Goal: Information Seeking & Learning: Learn about a topic

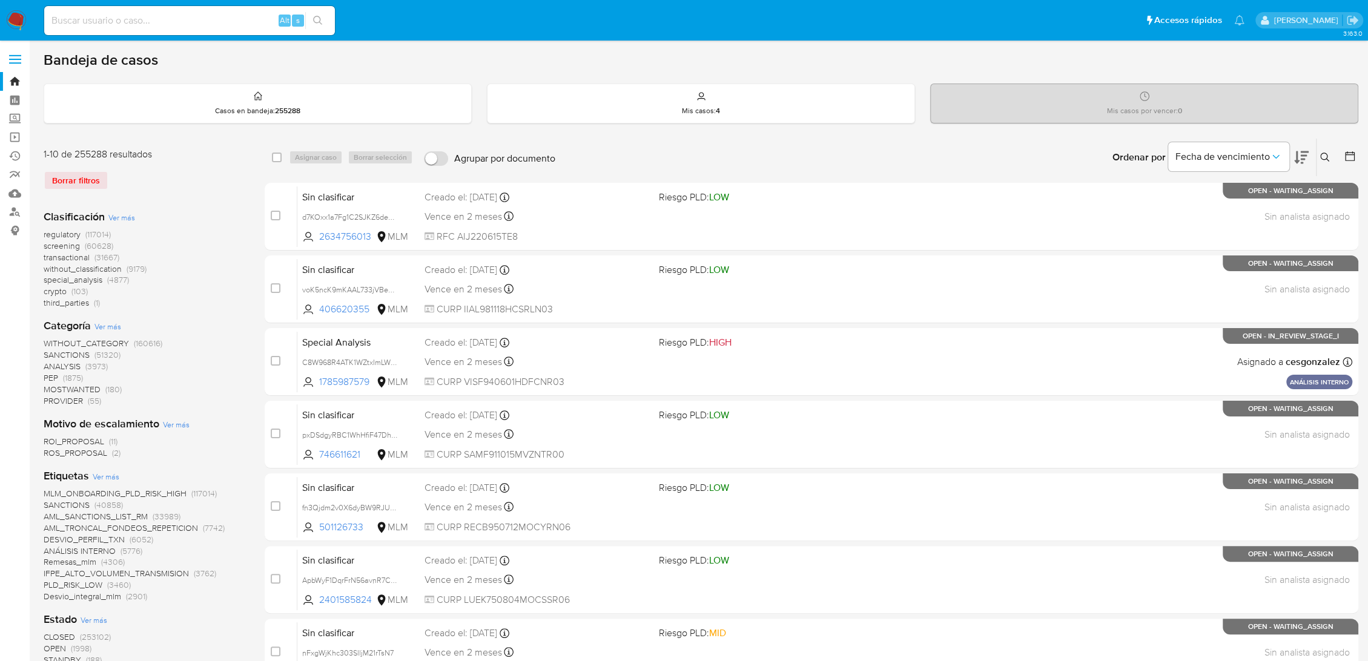
click at [102, 16] on input at bounding box center [189, 21] width 291 height 16
paste input "EN BUSQUEDA EN [PERSON_NAME] EXTERNAS DEL CLIENTE ANALIZADO Y DEL CORREO ELECTR…"
type input "EN BUSQUEDA EN [PERSON_NAME] EXTERNAS DEL CLIENTE ANALIZADO Y DEL CORREO ELECTR…"
click at [114, 22] on input at bounding box center [189, 21] width 291 height 16
paste input "74168545"
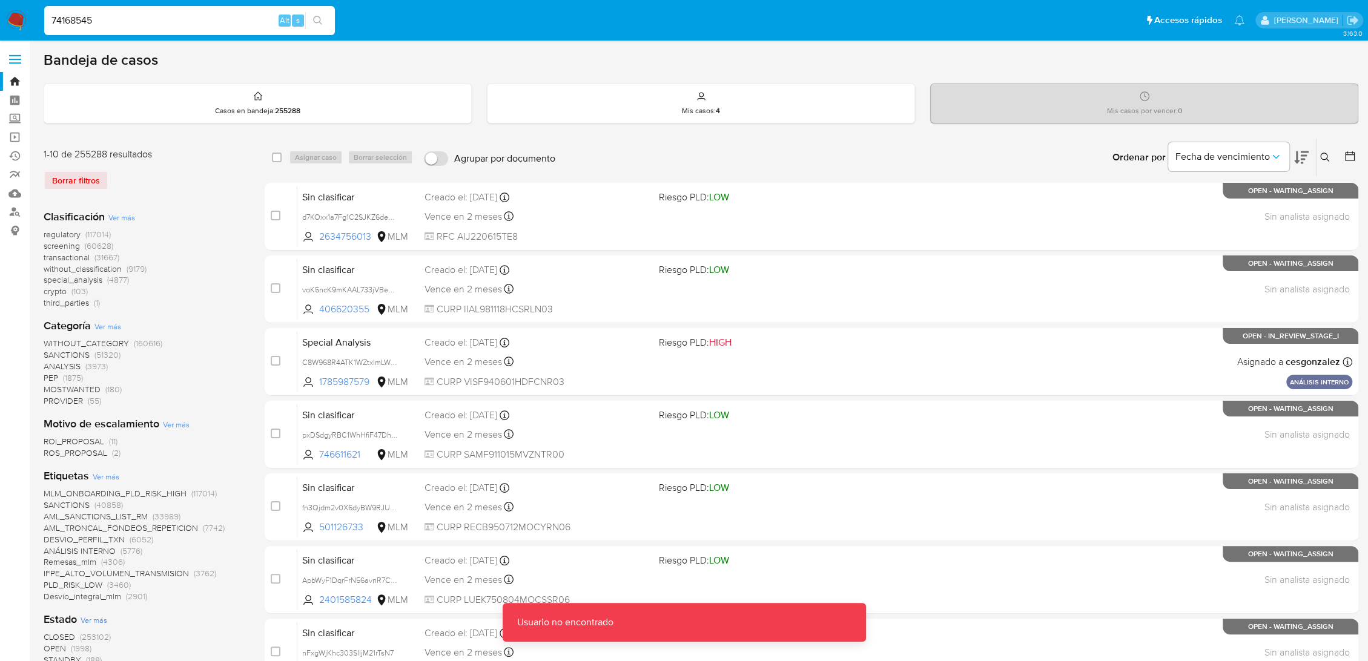
click at [116, 24] on input "74168545" at bounding box center [189, 21] width 291 height 16
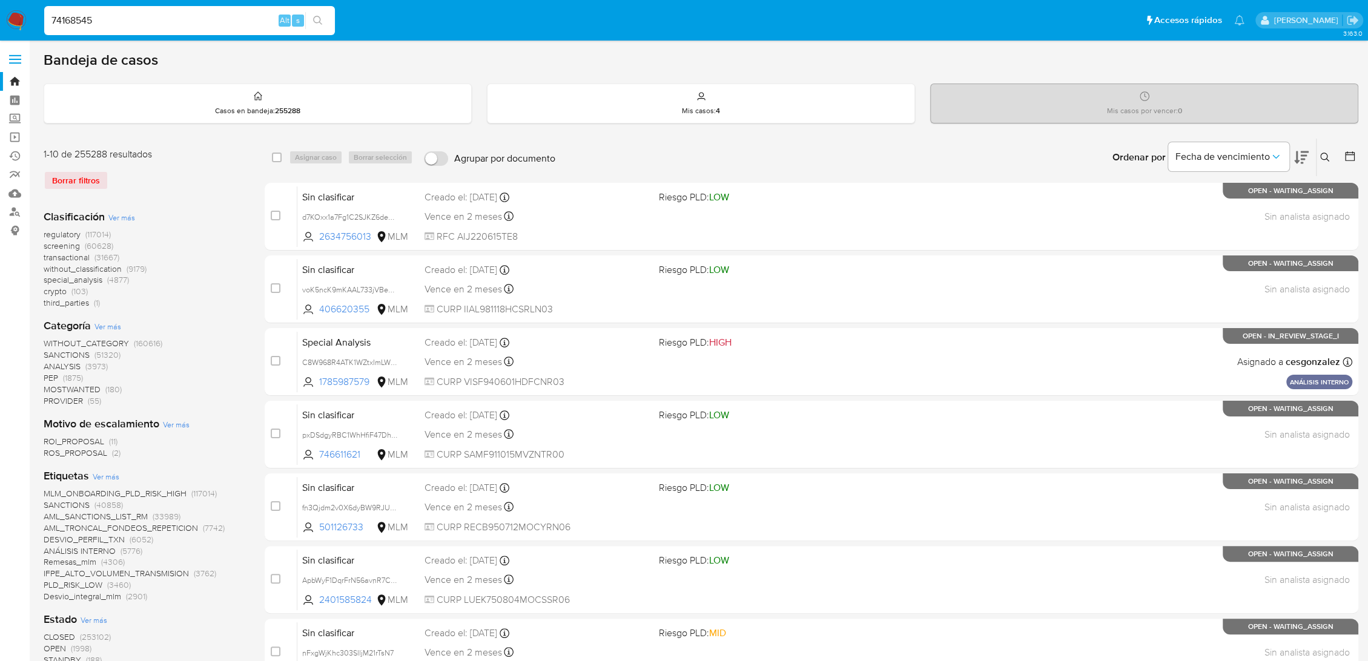
click at [133, 12] on div "74168545 Alt s" at bounding box center [189, 20] width 291 height 29
click at [133, 19] on input "74168545" at bounding box center [189, 21] width 291 height 16
drag, startPoint x: 133, startPoint y: 19, endPoint x: -29, endPoint y: 18, distance: 162.3
click at [0, 18] on html "Pausado Ver notificaciones 74168545 Alt s Accesos rápidos Presiona las siguient…" at bounding box center [684, 627] width 1368 height 1254
paste input
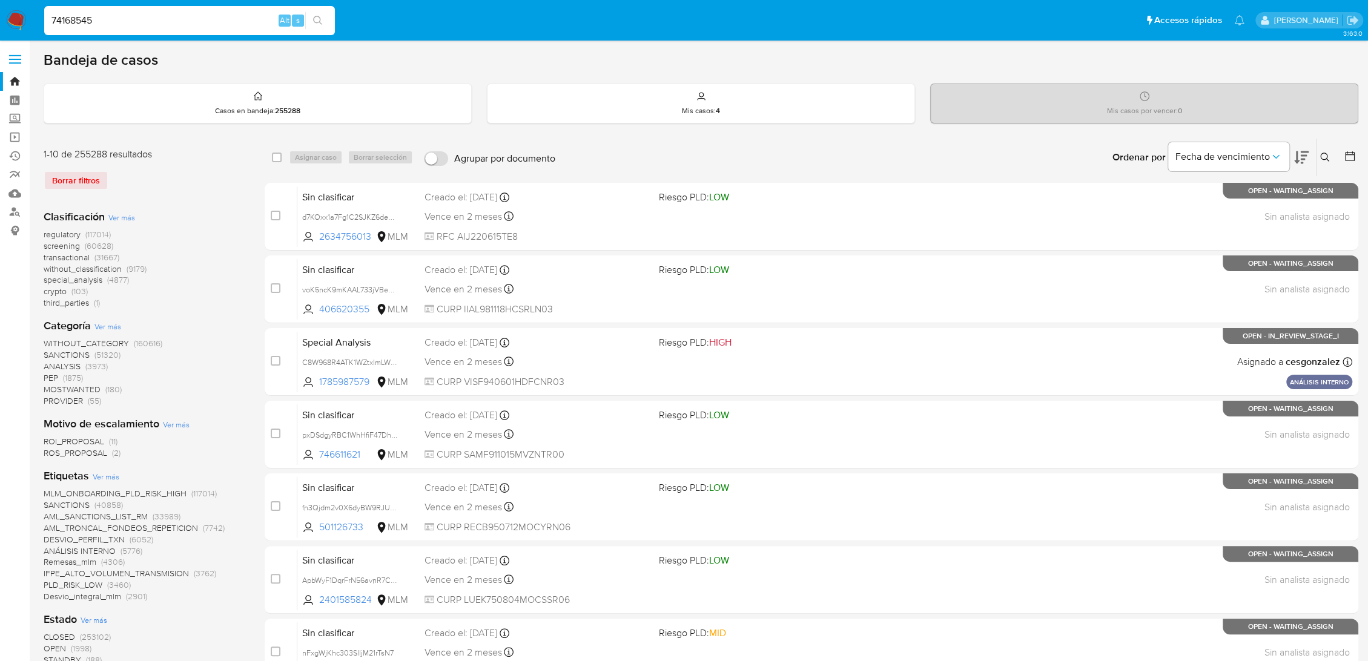
type input "74168545"
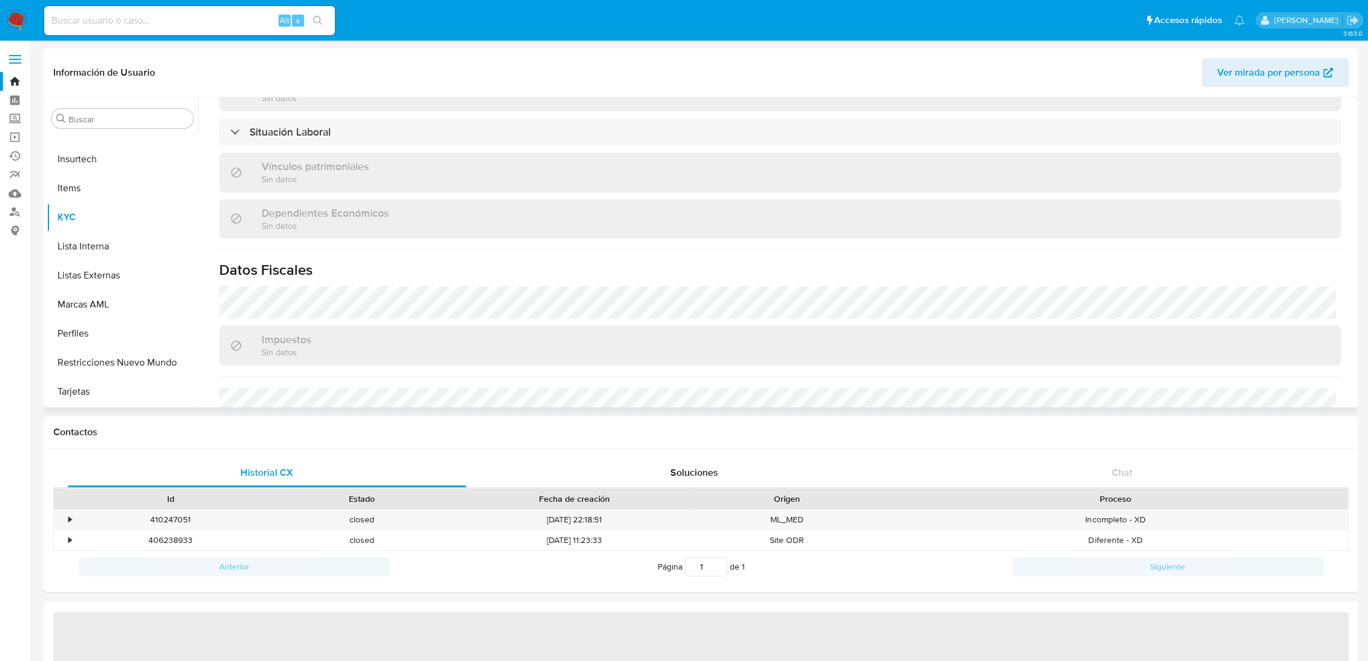
scroll to position [463, 0]
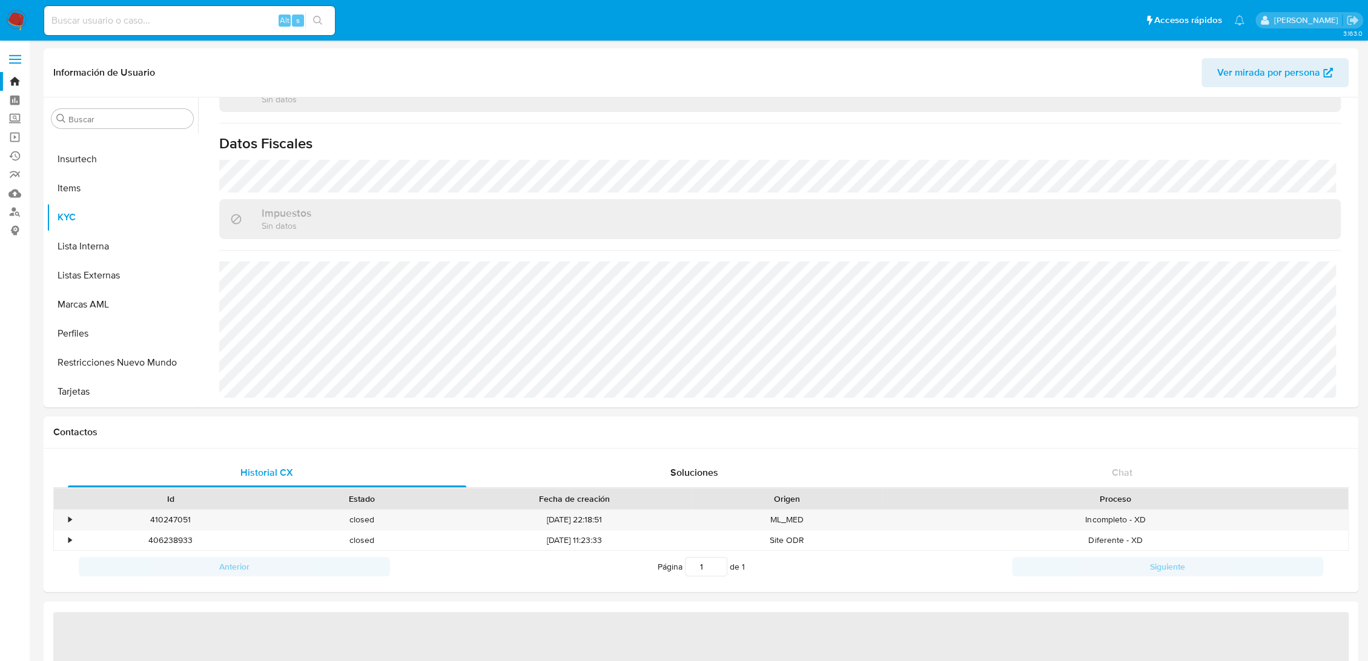
select select "10"
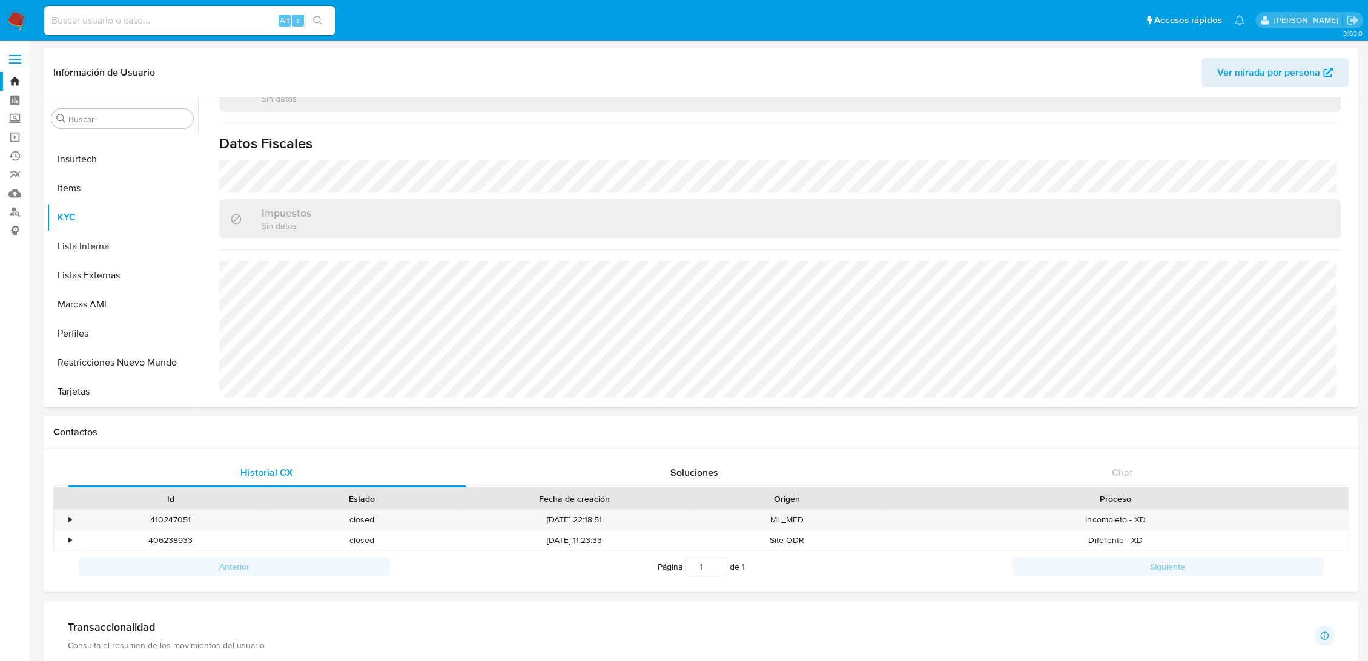
scroll to position [748, 0]
click at [116, 31] on div "Alt s" at bounding box center [189, 20] width 291 height 29
click at [119, 21] on input at bounding box center [189, 21] width 291 height 16
paste input "2608094961"
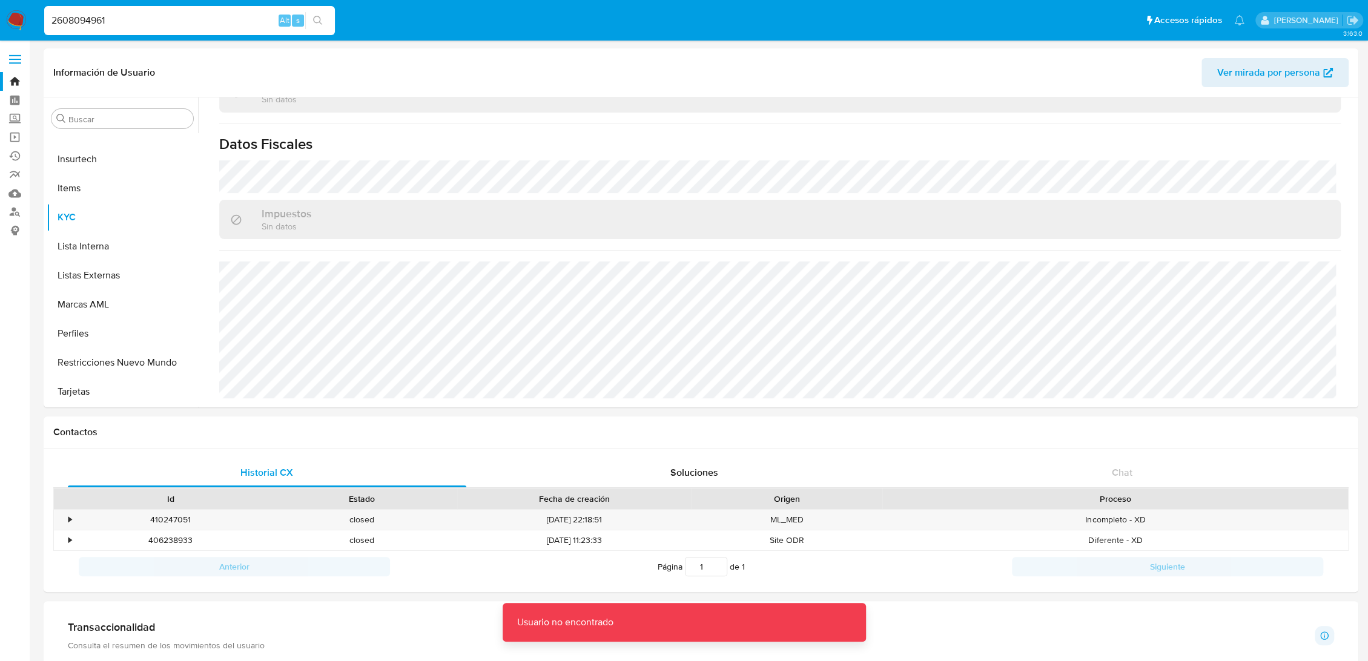
click at [218, 26] on input "2608094961" at bounding box center [189, 21] width 291 height 16
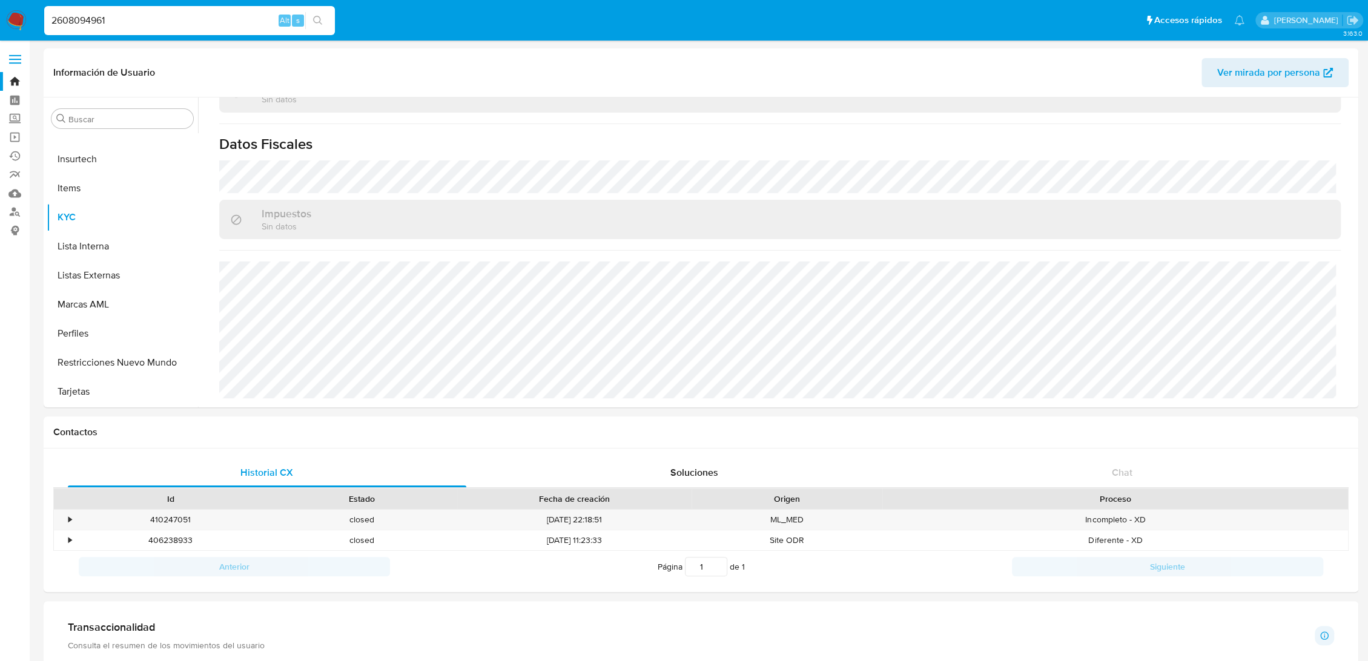
type input "2608094961"
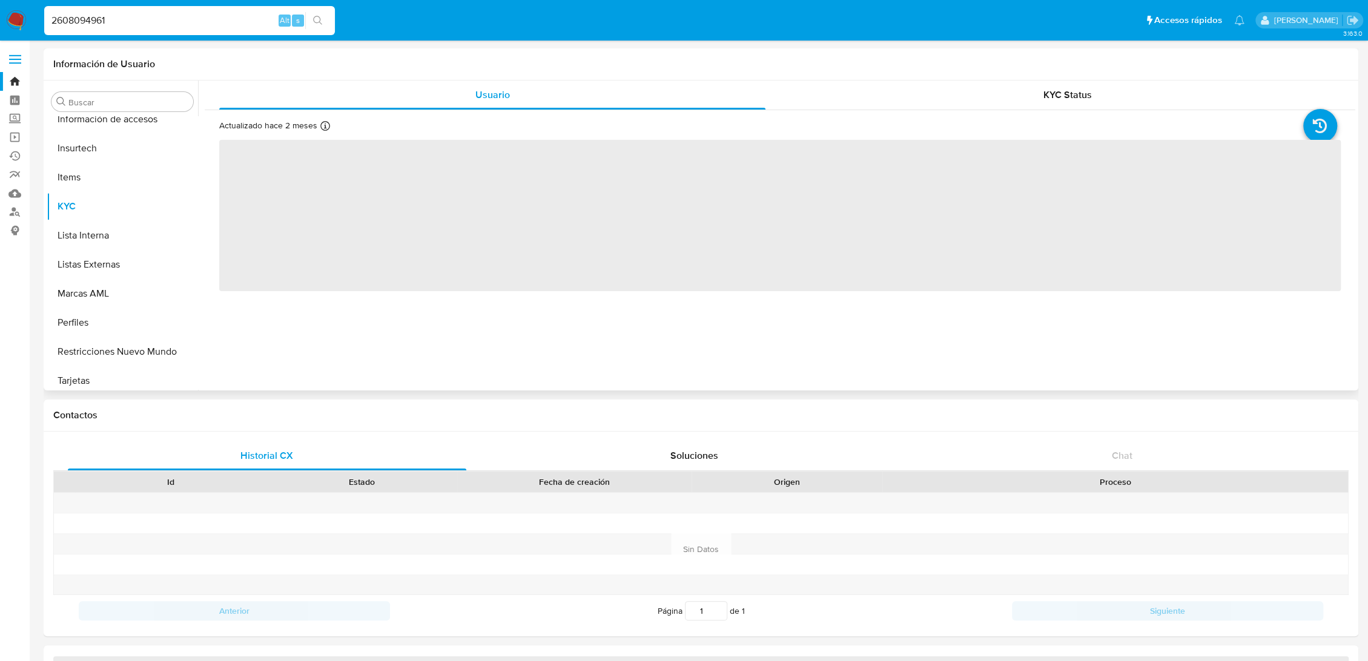
scroll to position [599, 0]
select select "10"
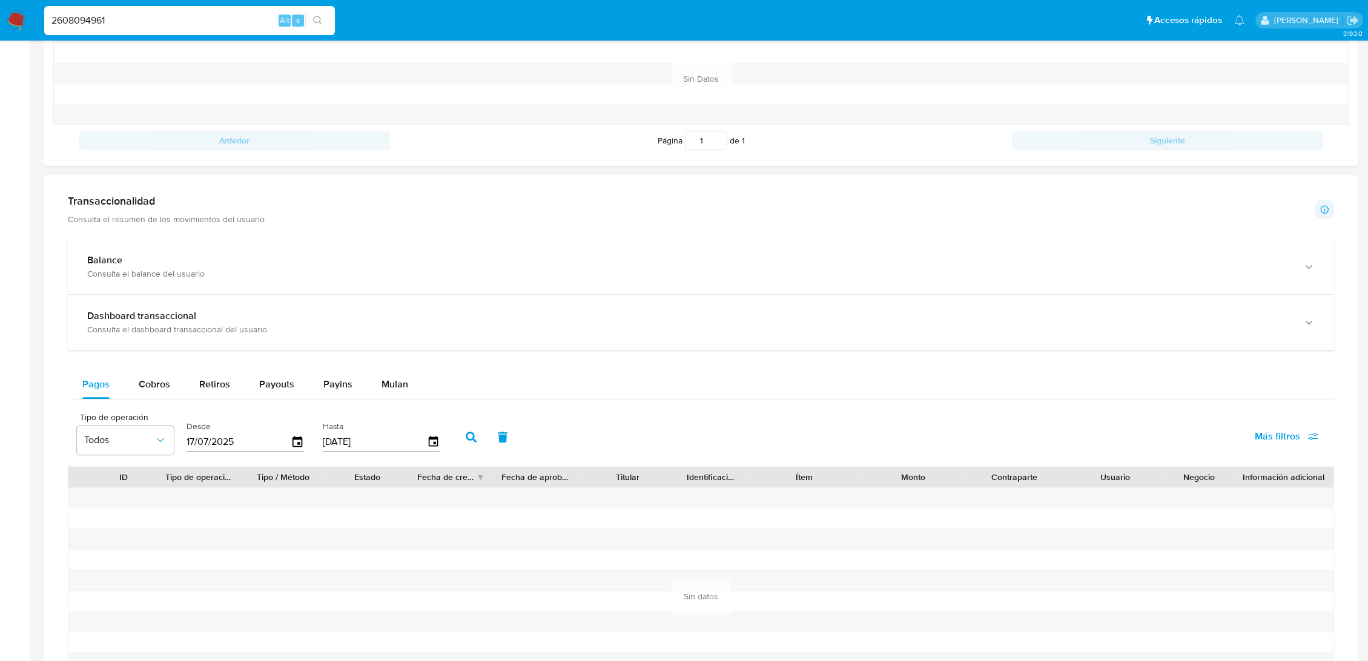
scroll to position [705, 0]
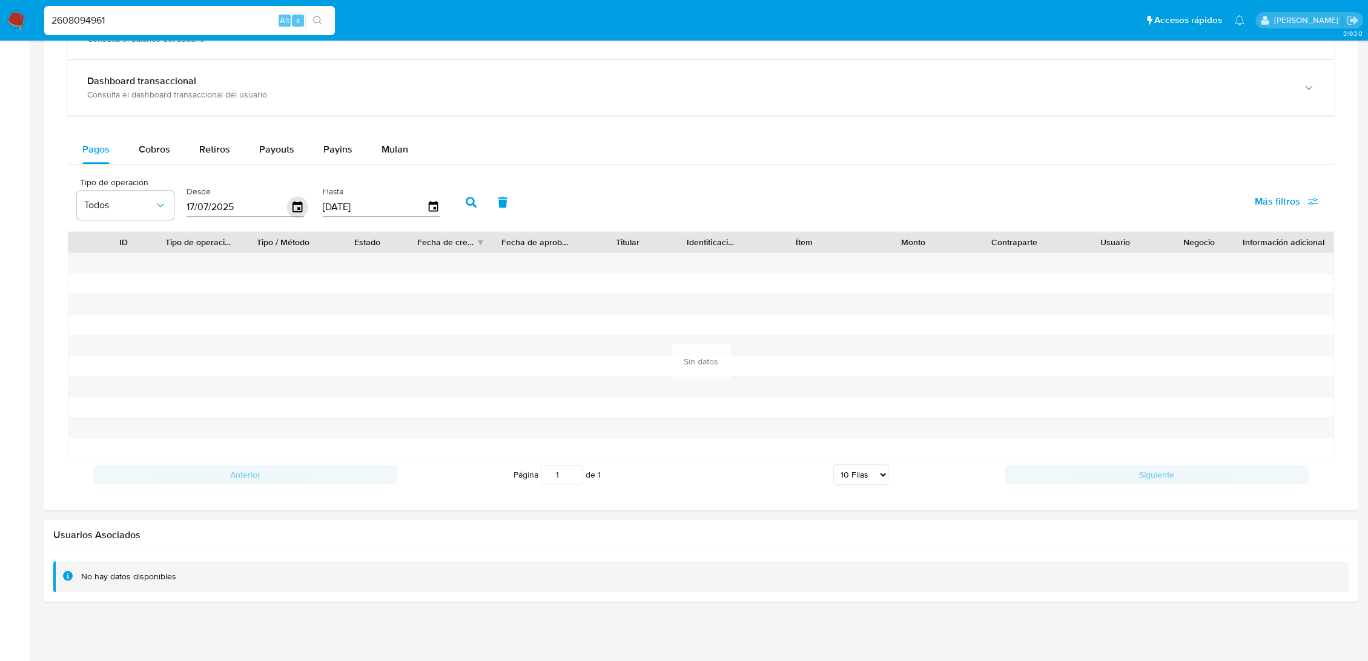
click at [300, 204] on icon "button" at bounding box center [297, 206] width 10 height 11
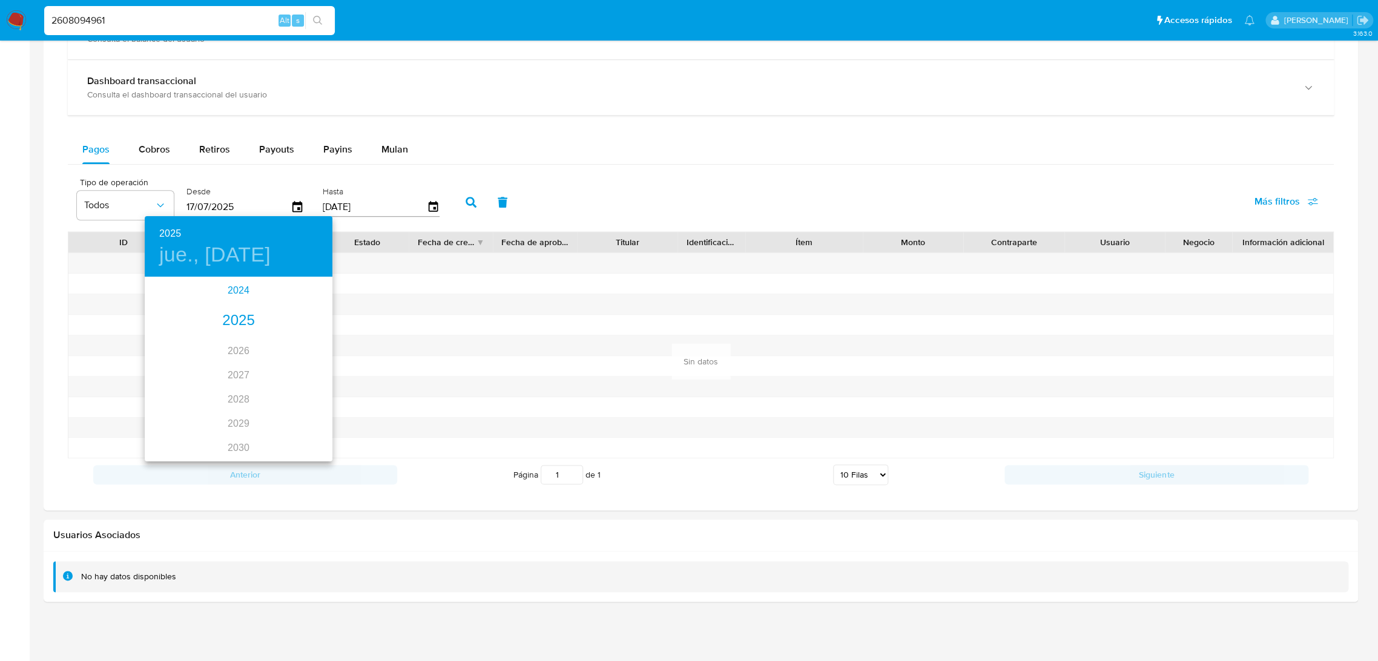
click at [233, 289] on div "2024" at bounding box center [239, 291] width 188 height 24
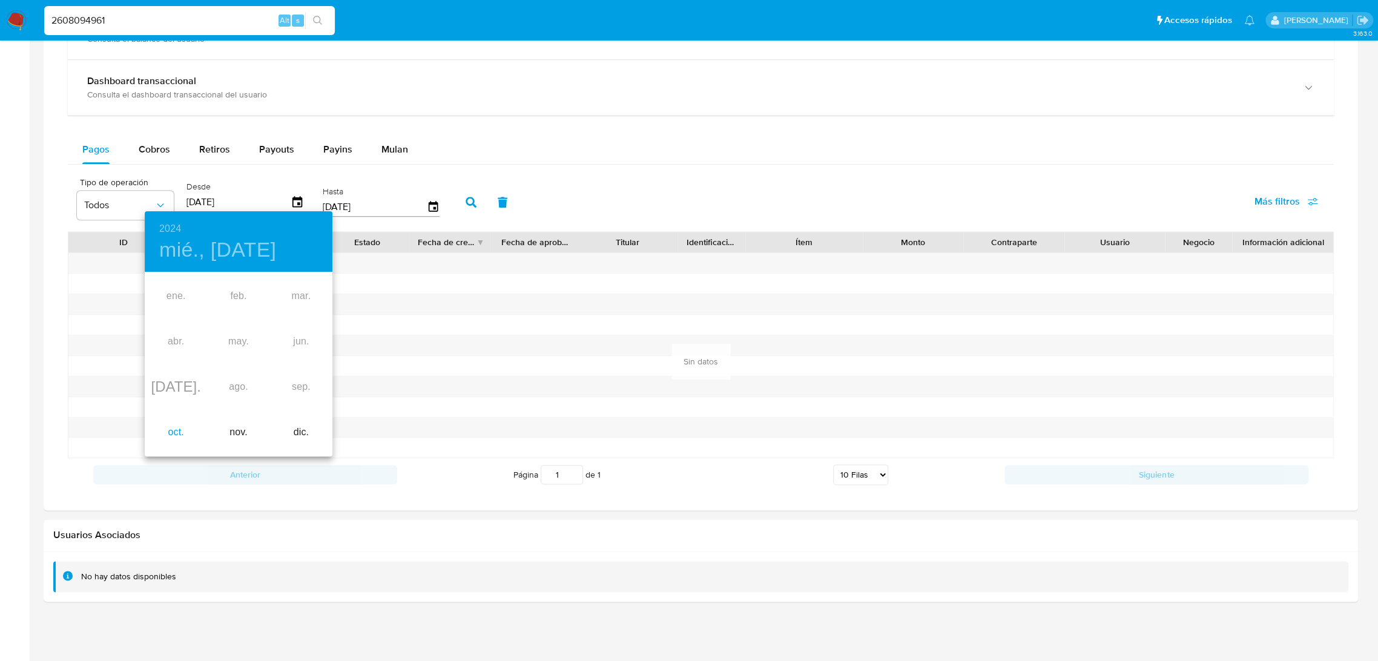
click at [174, 425] on div "oct." at bounding box center [176, 432] width 62 height 45
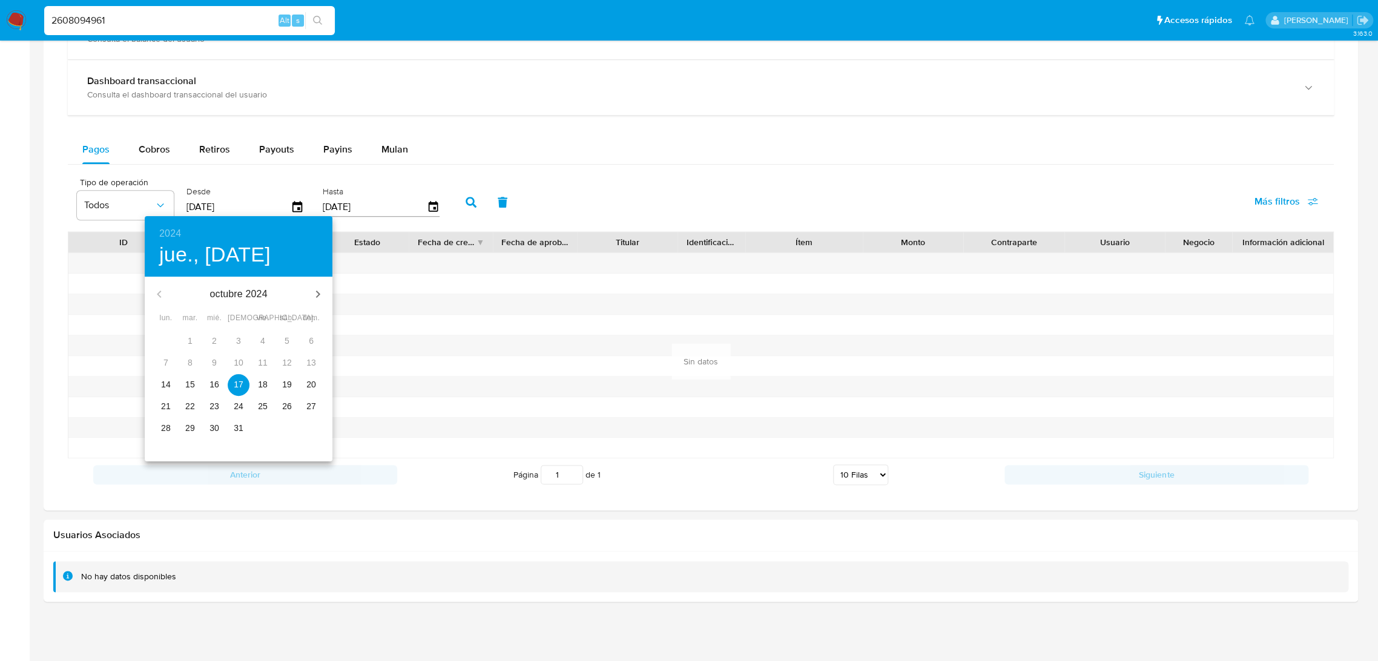
click at [159, 382] on span "14" at bounding box center [166, 384] width 22 height 12
type input "[DATE]"
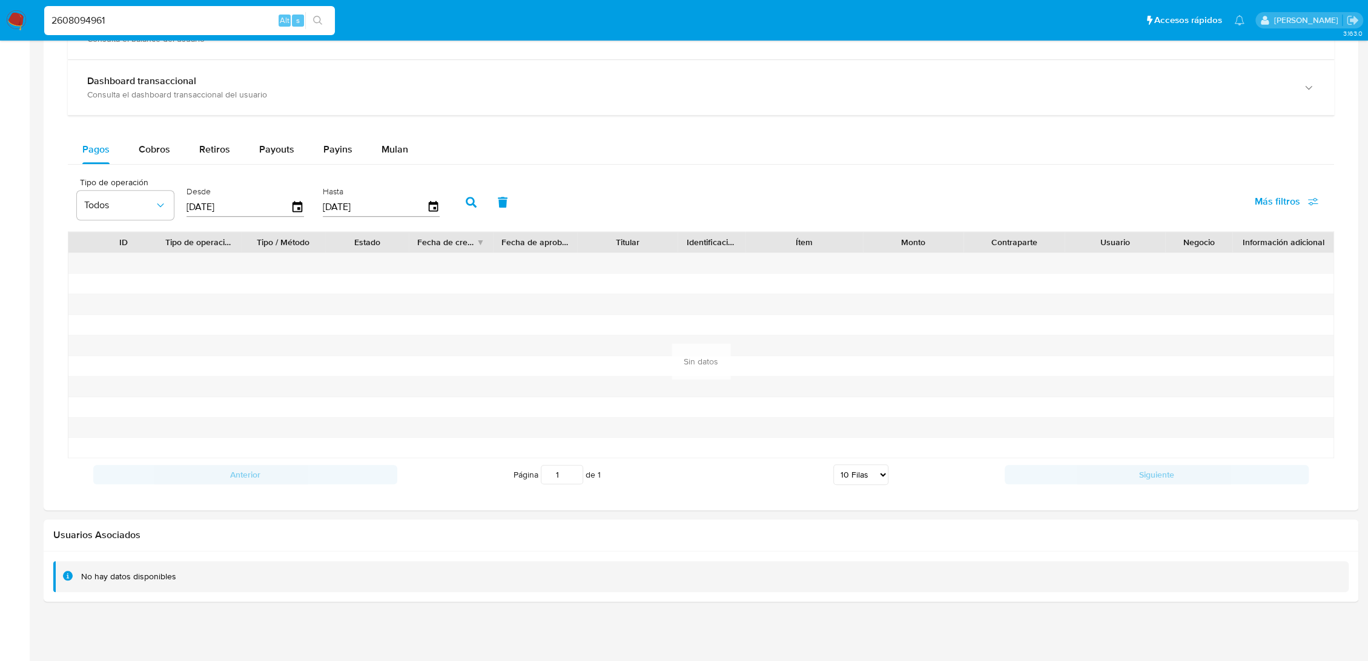
click at [464, 199] on button "button" at bounding box center [470, 202] width 31 height 29
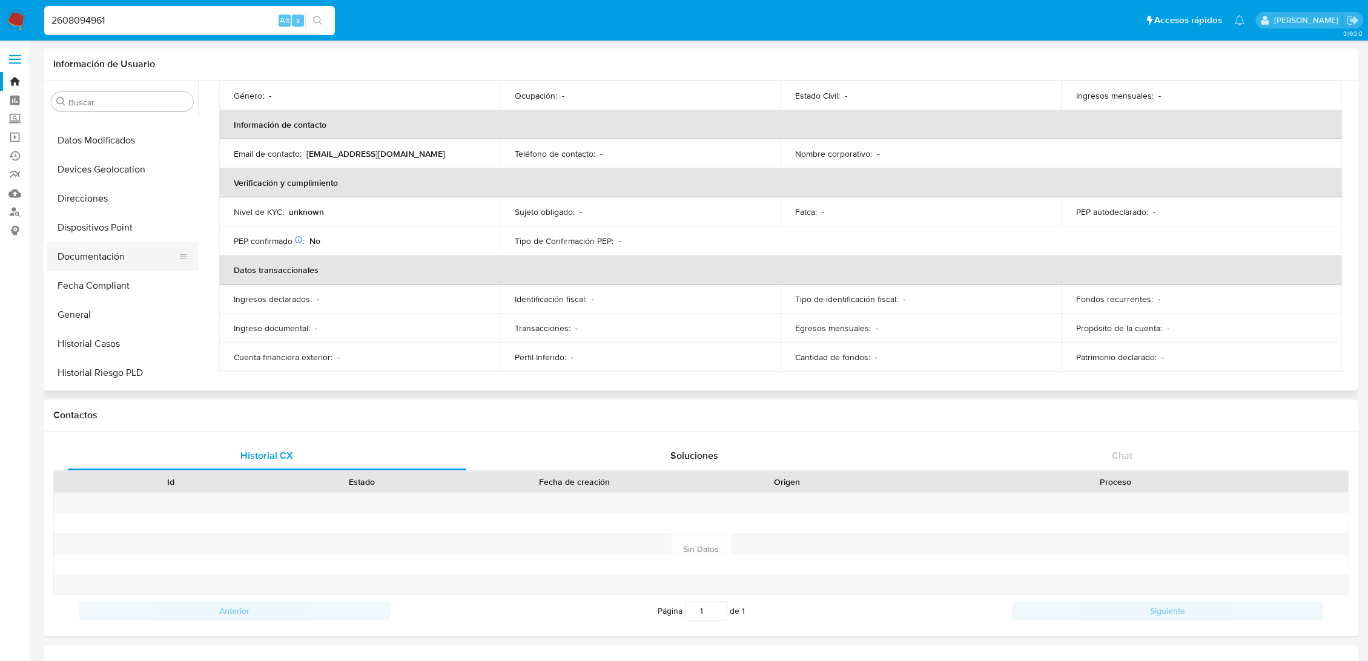
scroll to position [329, 0]
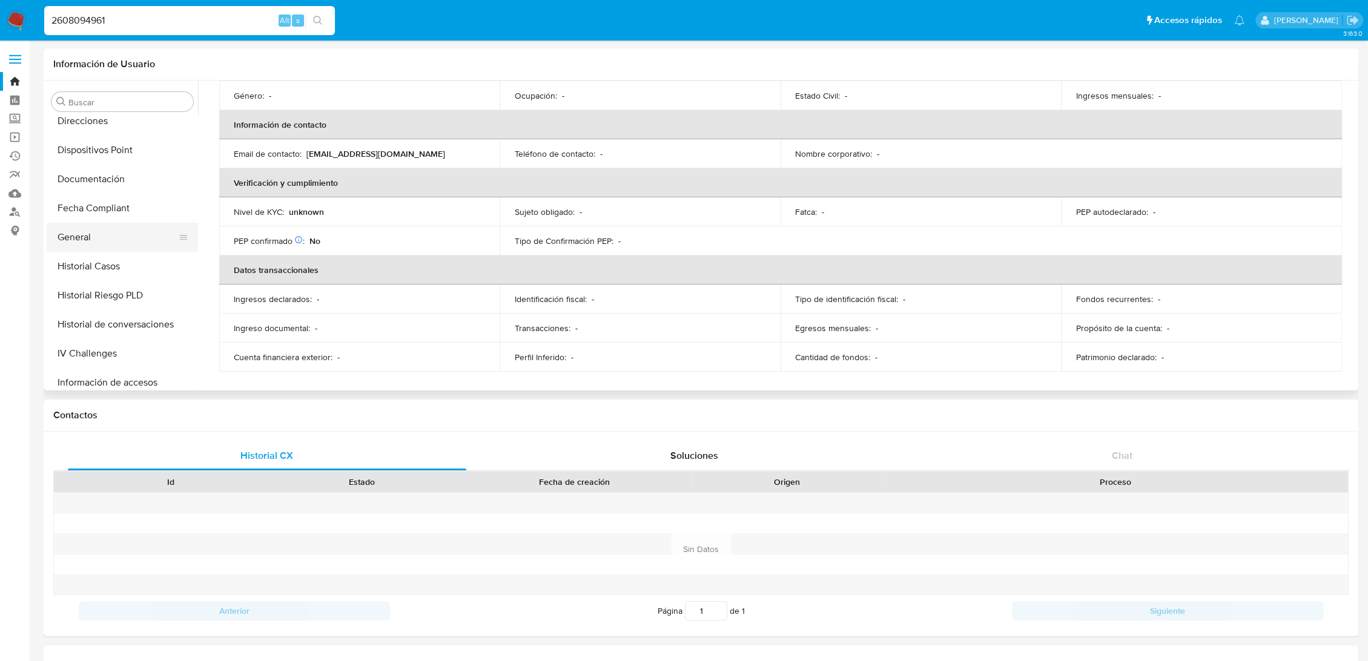
click at [82, 238] on button "General" at bounding box center [118, 237] width 142 height 29
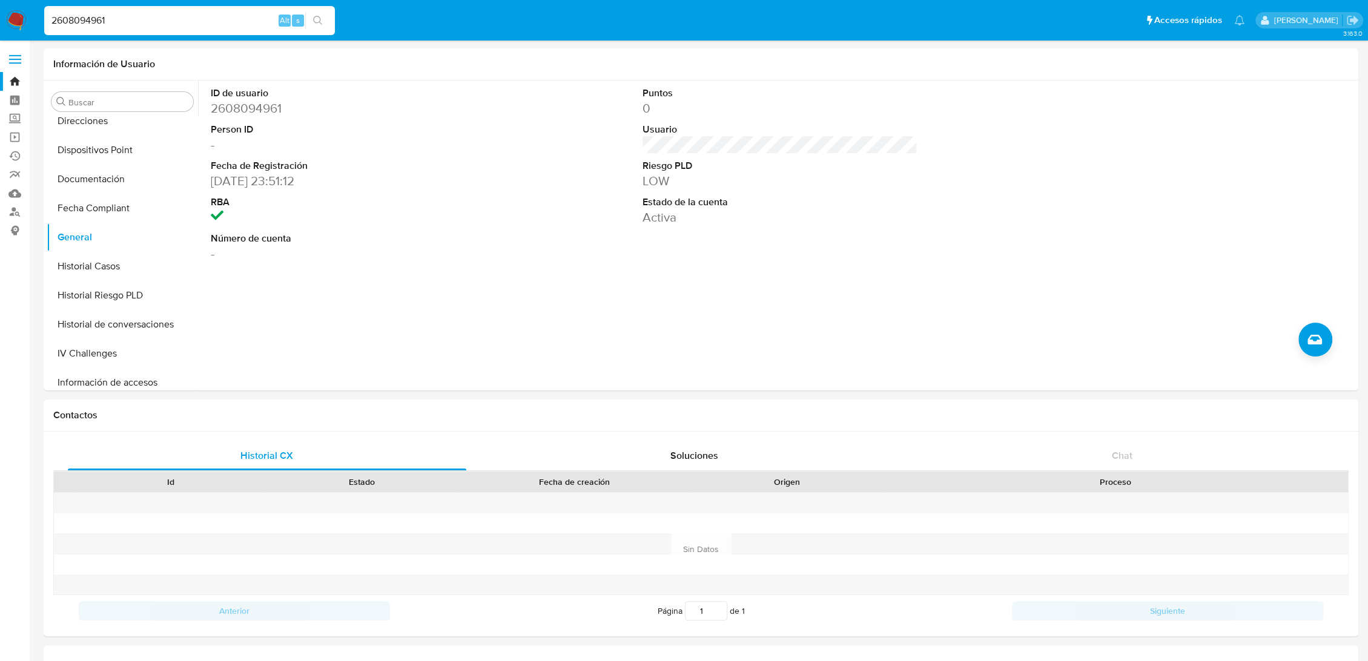
click at [64, 17] on input "2608094961" at bounding box center [189, 21] width 291 height 16
paste input "36283578"
type input "36283578"
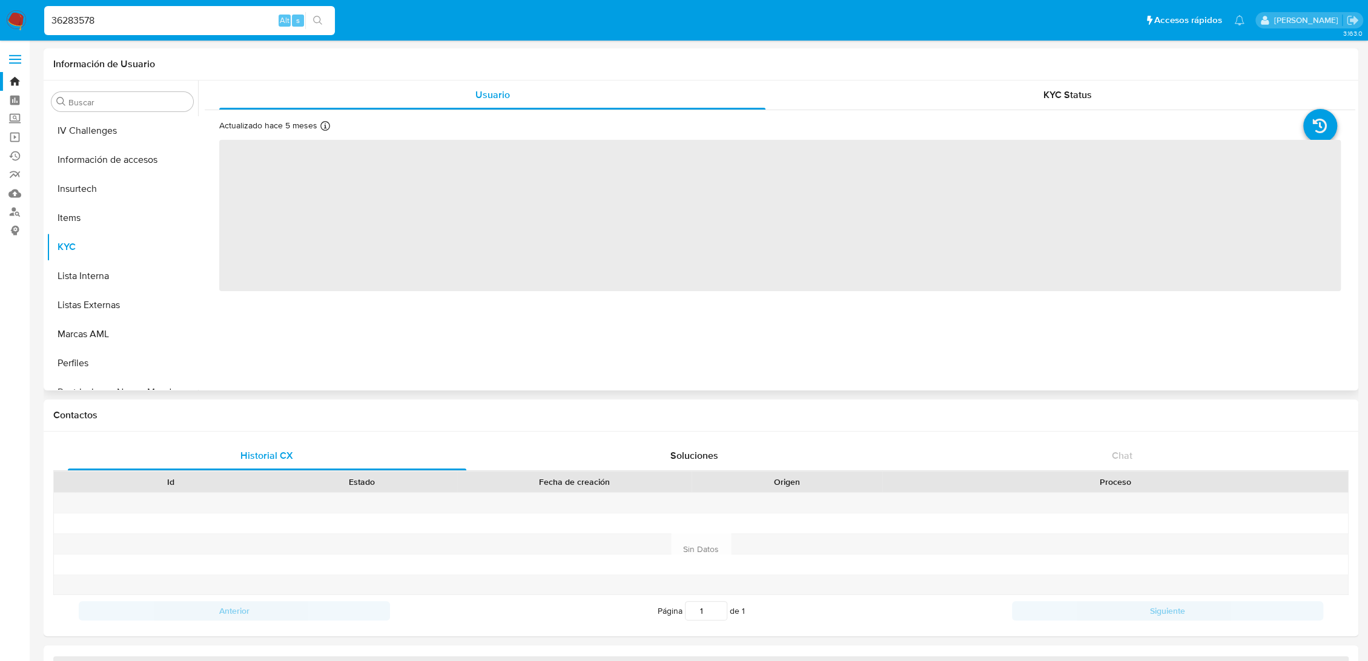
scroll to position [599, 0]
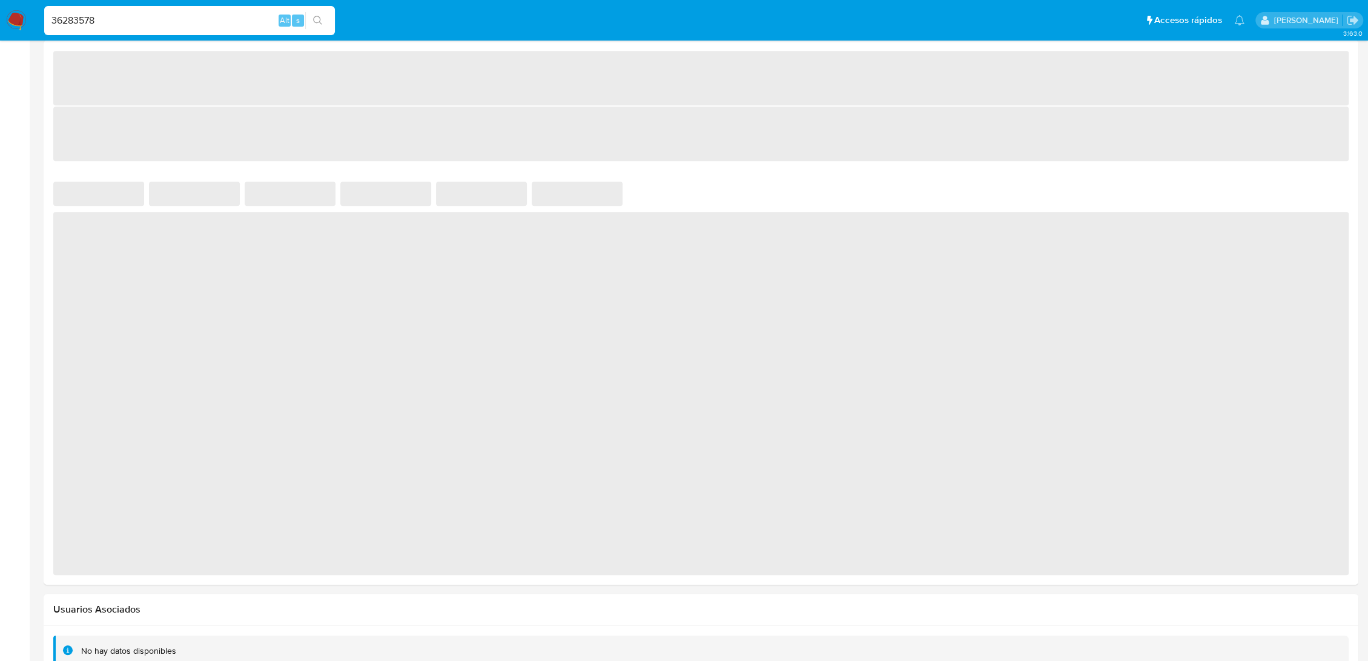
select select "10"
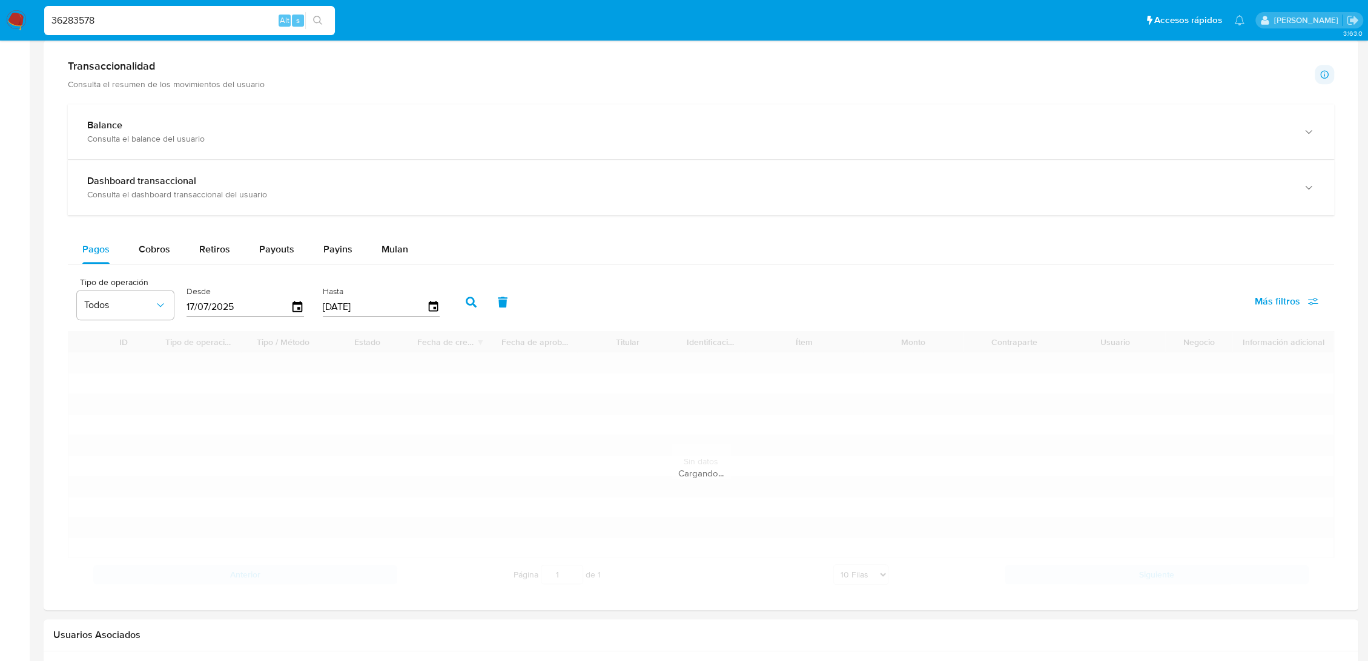
scroll to position [705, 0]
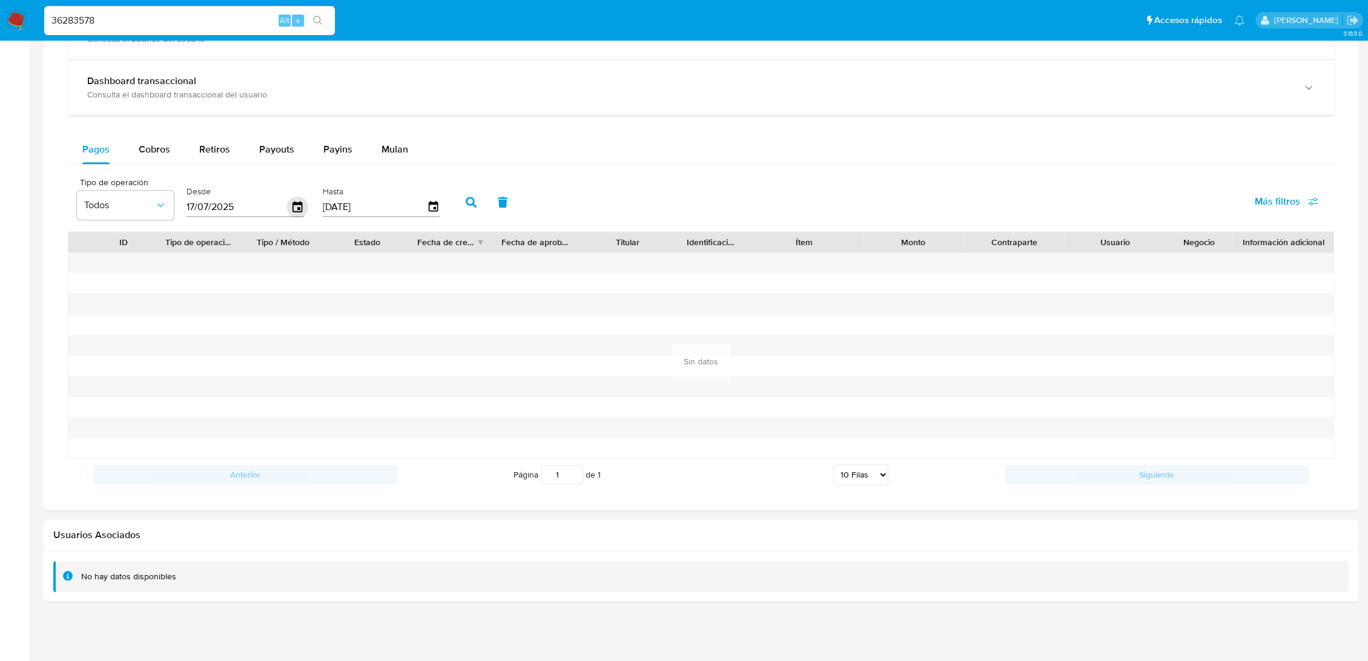
click at [293, 204] on icon "button" at bounding box center [297, 206] width 10 height 11
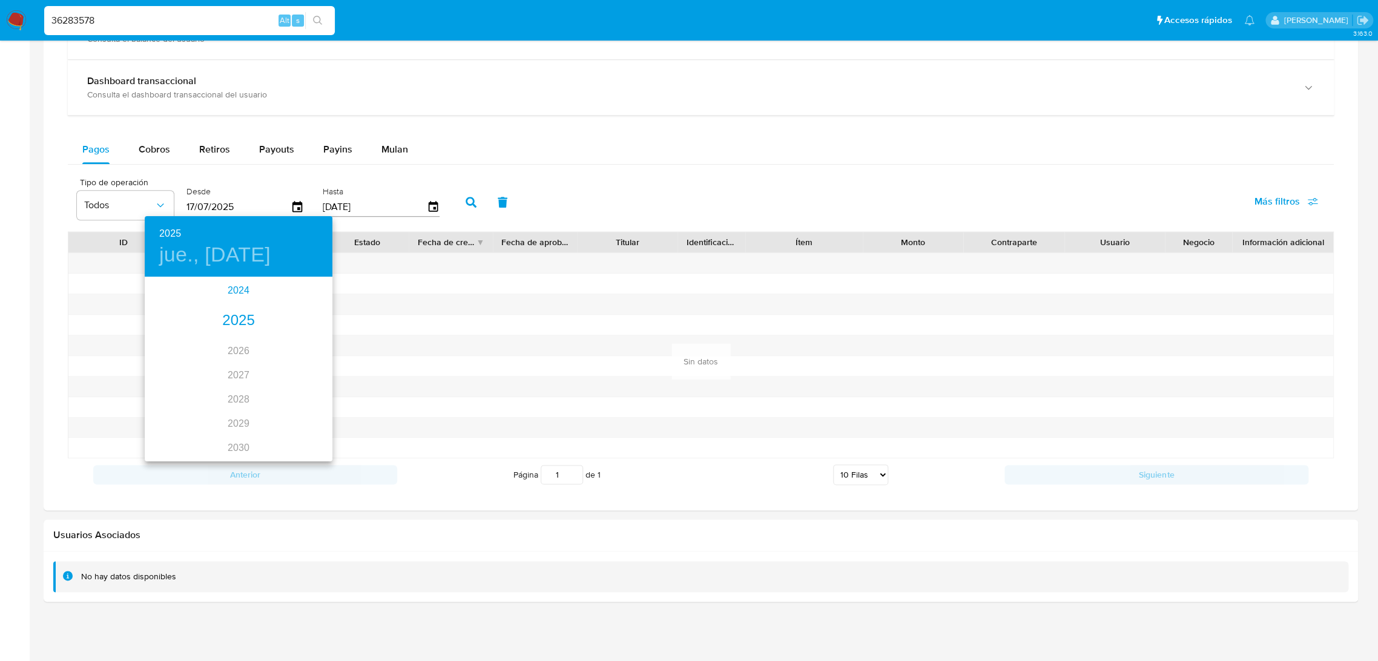
click at [242, 299] on div "2024" at bounding box center [239, 291] width 188 height 24
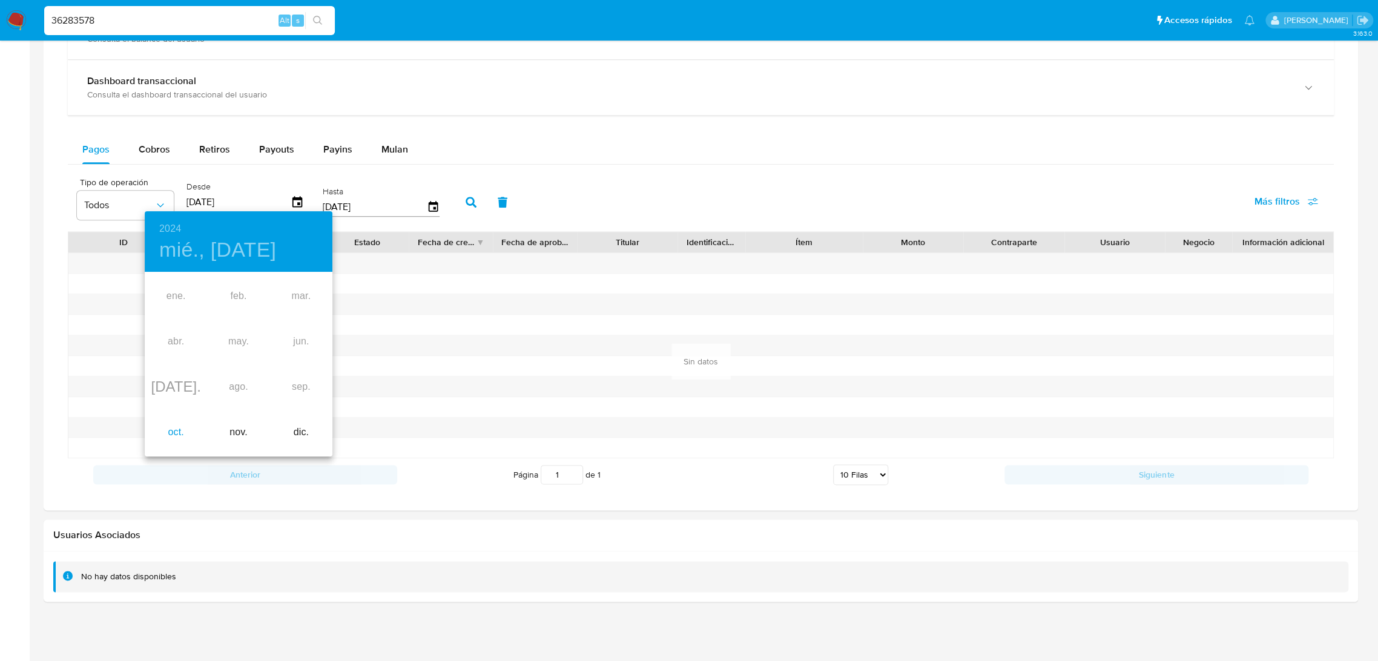
click at [176, 434] on div "oct." at bounding box center [176, 432] width 62 height 45
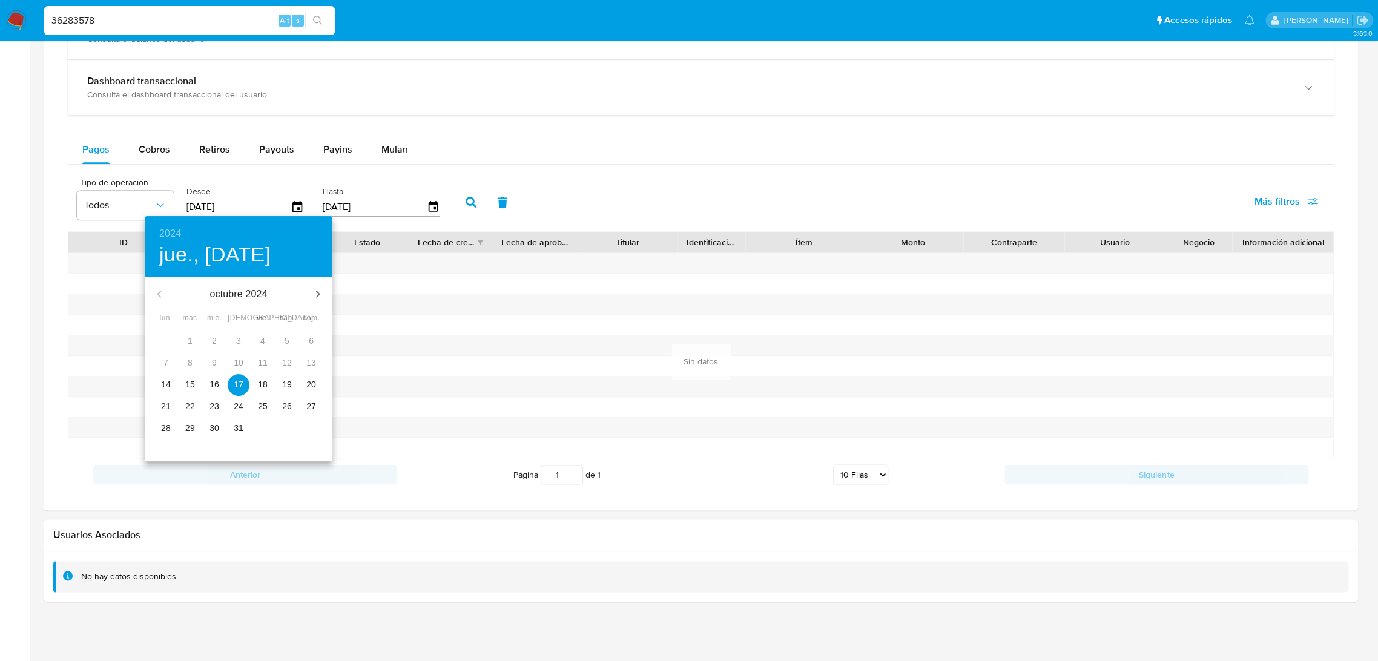
click at [166, 383] on p "14" at bounding box center [166, 384] width 10 height 12
type input "[DATE]"
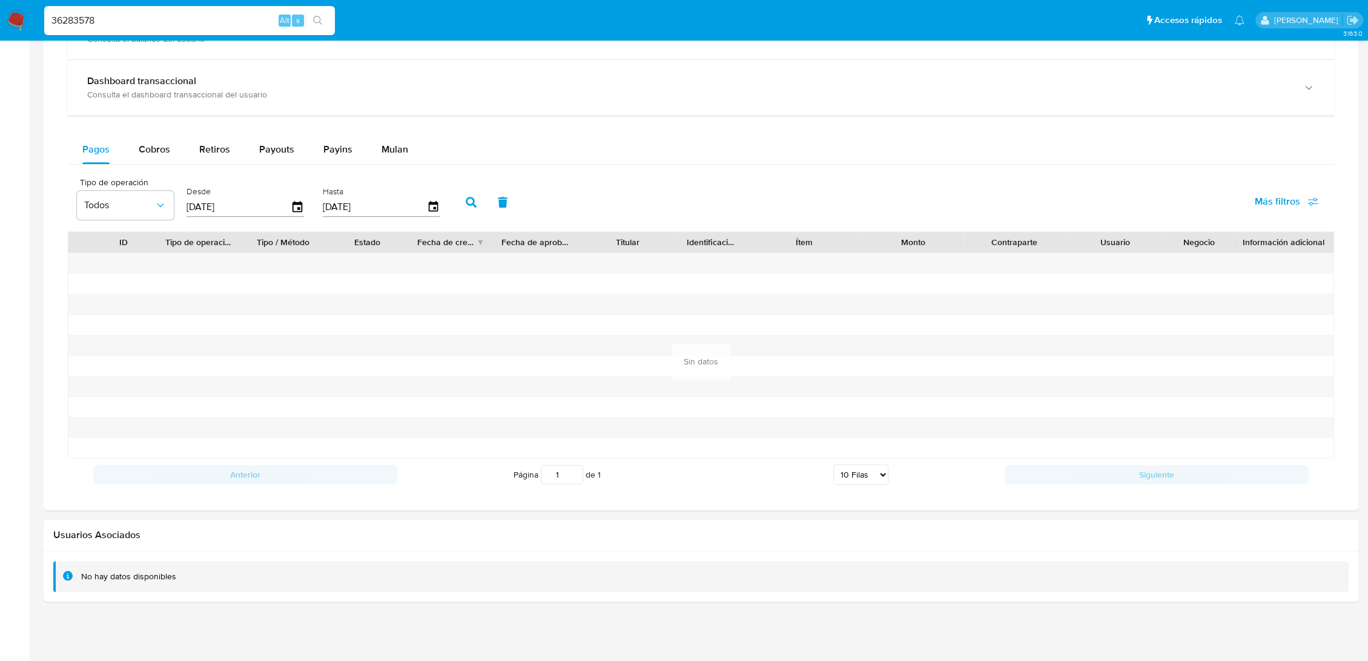
click at [467, 204] on icon "button" at bounding box center [471, 202] width 11 height 11
click at [102, 22] on input "36283578" at bounding box center [189, 21] width 291 height 16
paste input "801604544"
type input "801604544"
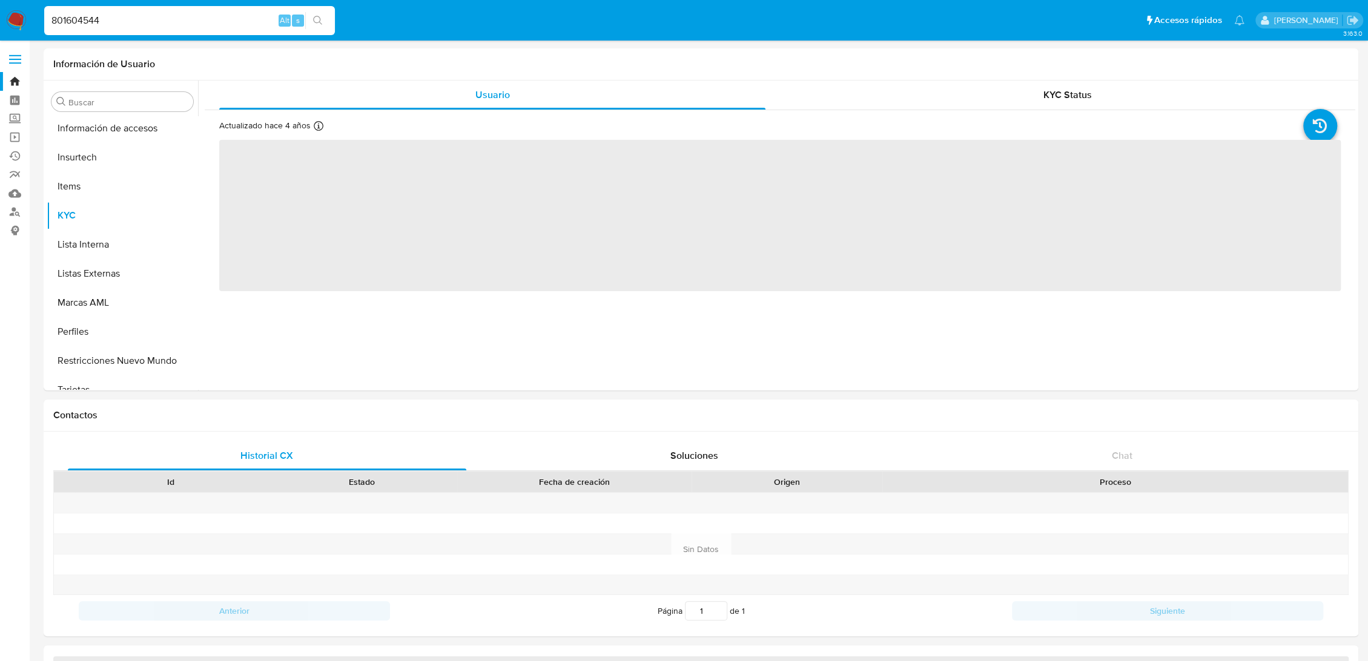
scroll to position [599, 0]
select select "10"
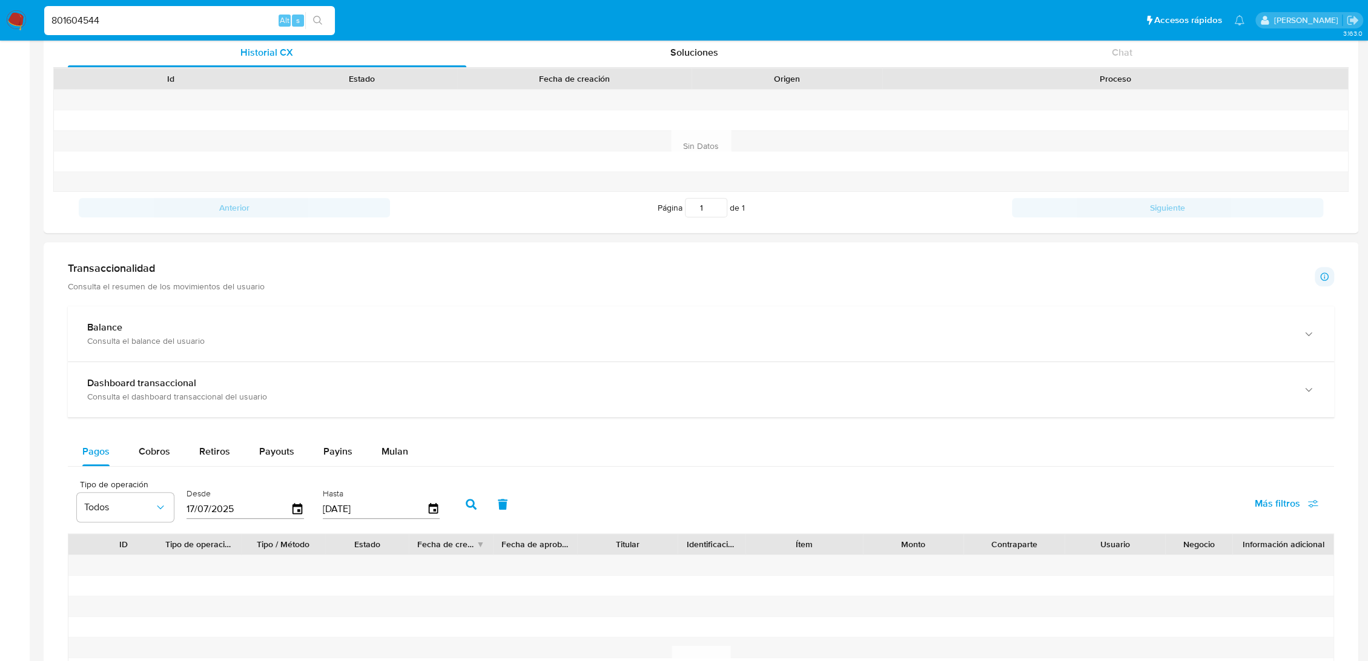
scroll to position [538, 0]
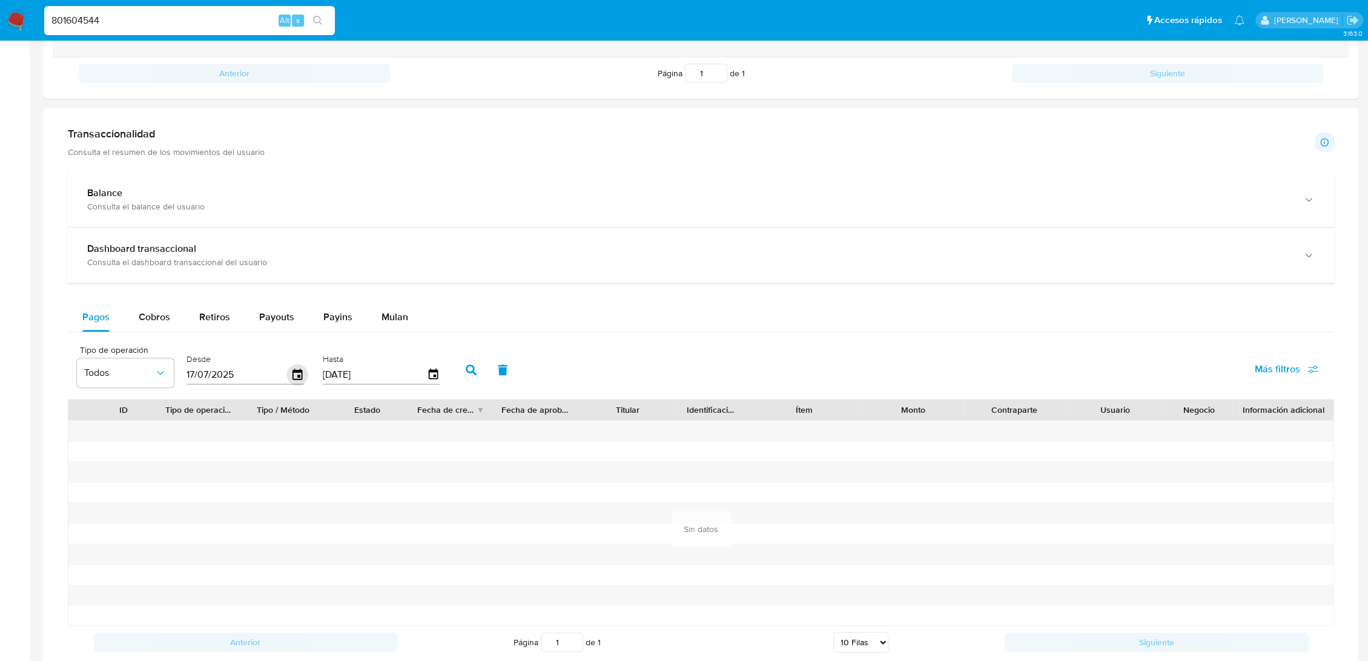
click at [299, 375] on icon "button" at bounding box center [297, 374] width 10 height 11
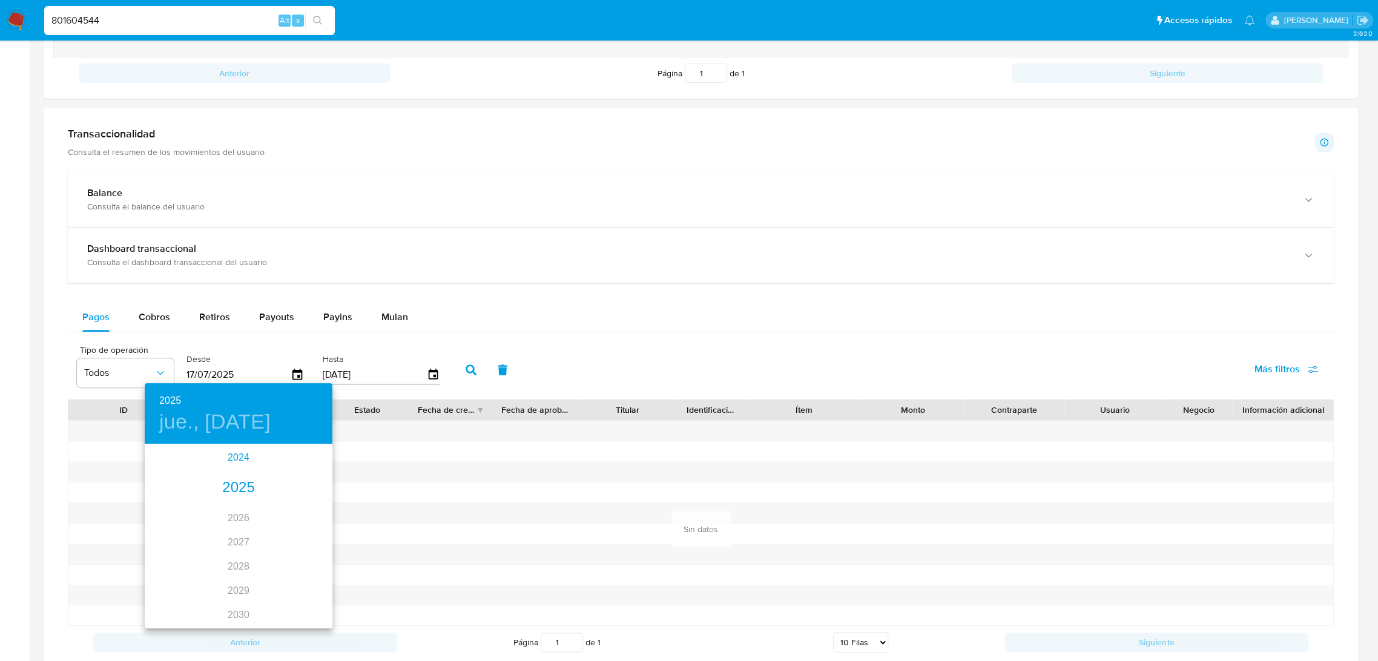
click at [239, 465] on div "2024" at bounding box center [239, 458] width 188 height 24
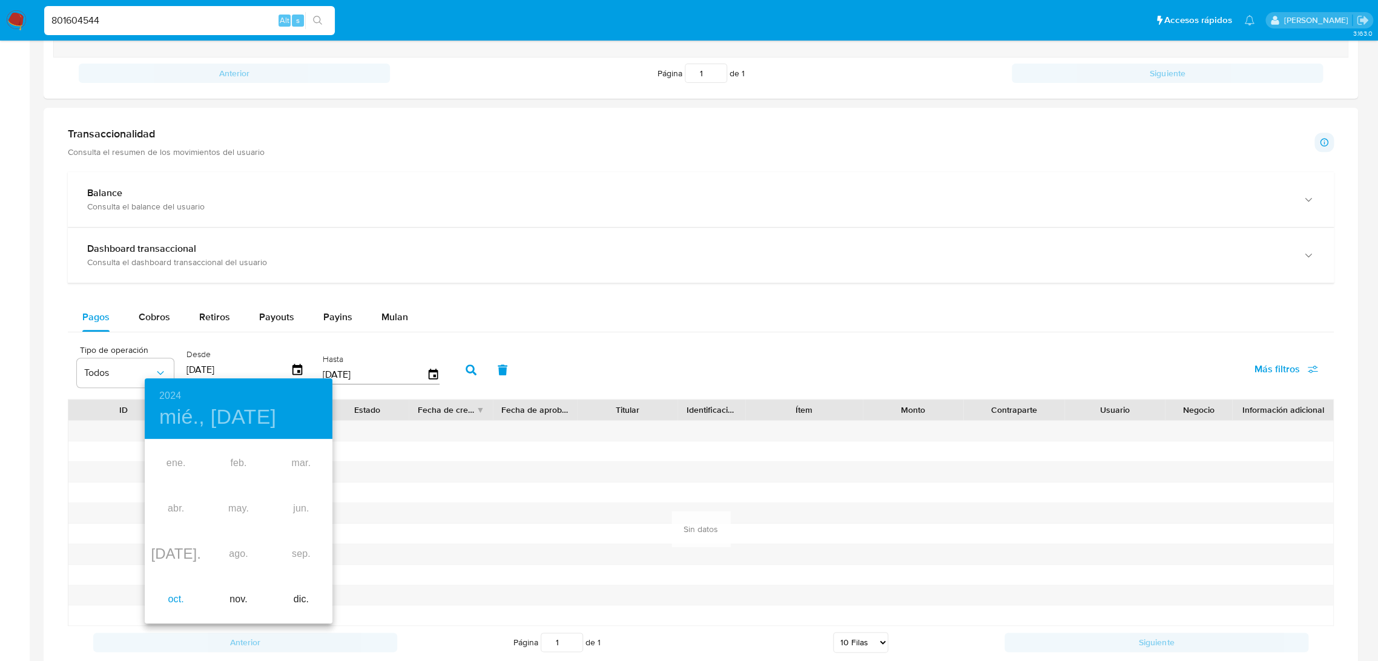
click at [180, 595] on div "oct." at bounding box center [176, 599] width 62 height 45
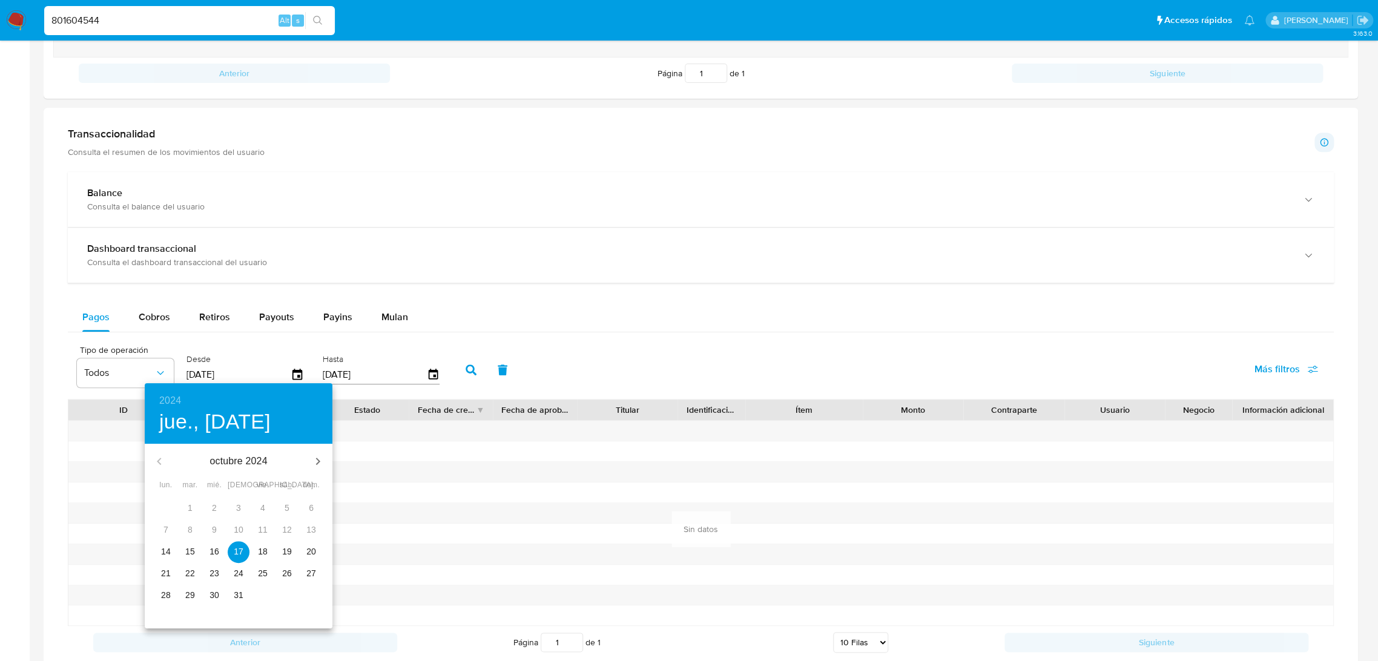
click at [166, 549] on p "14" at bounding box center [166, 552] width 10 height 12
type input "[DATE]"
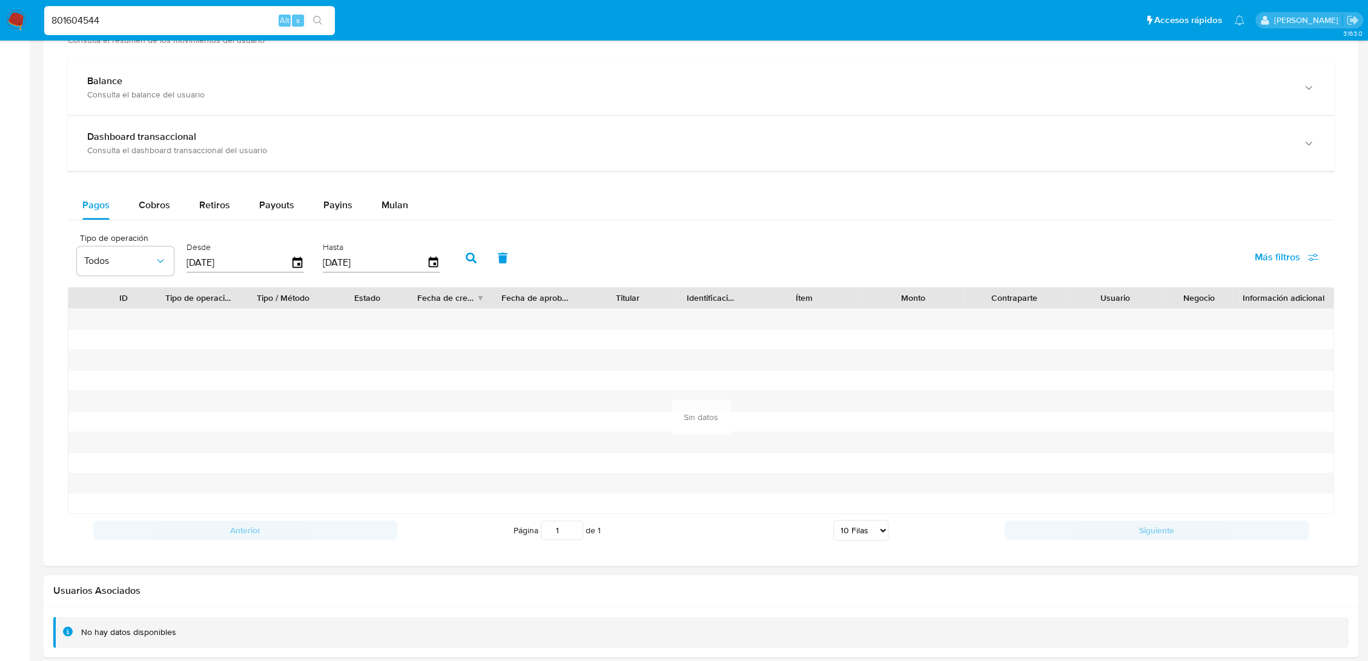
scroll to position [673, 0]
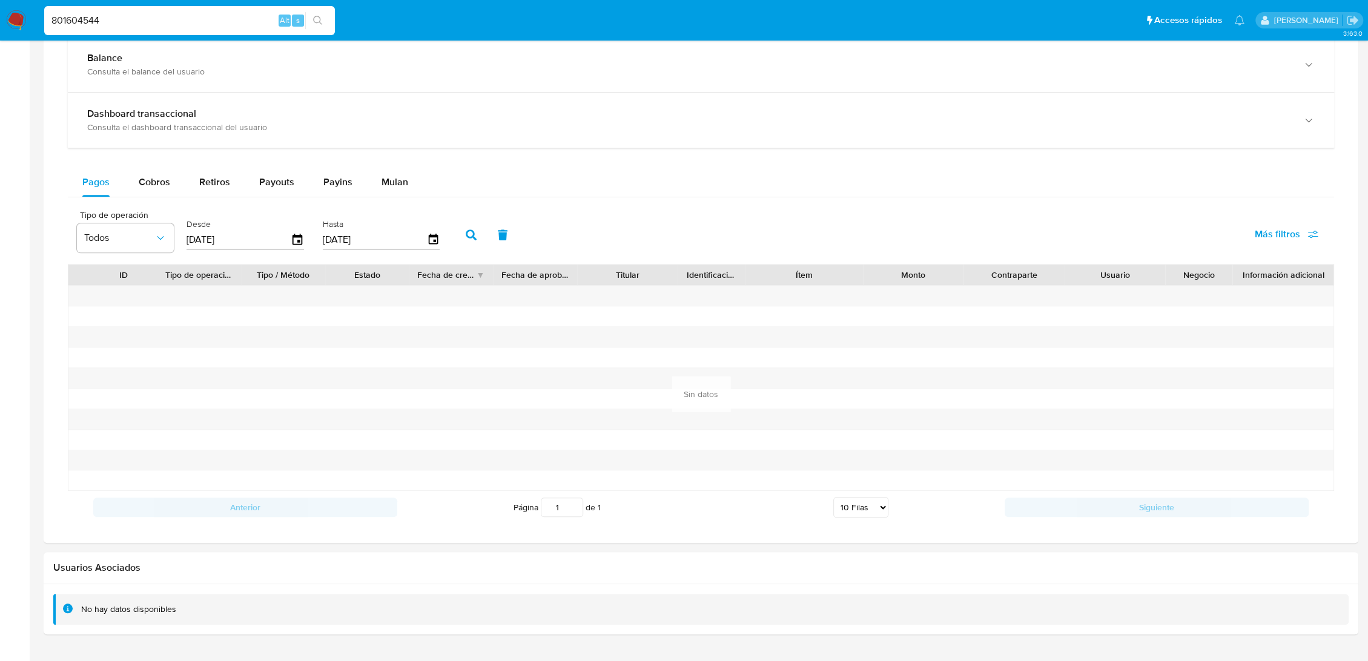
click at [472, 237] on icon "button" at bounding box center [471, 235] width 11 height 11
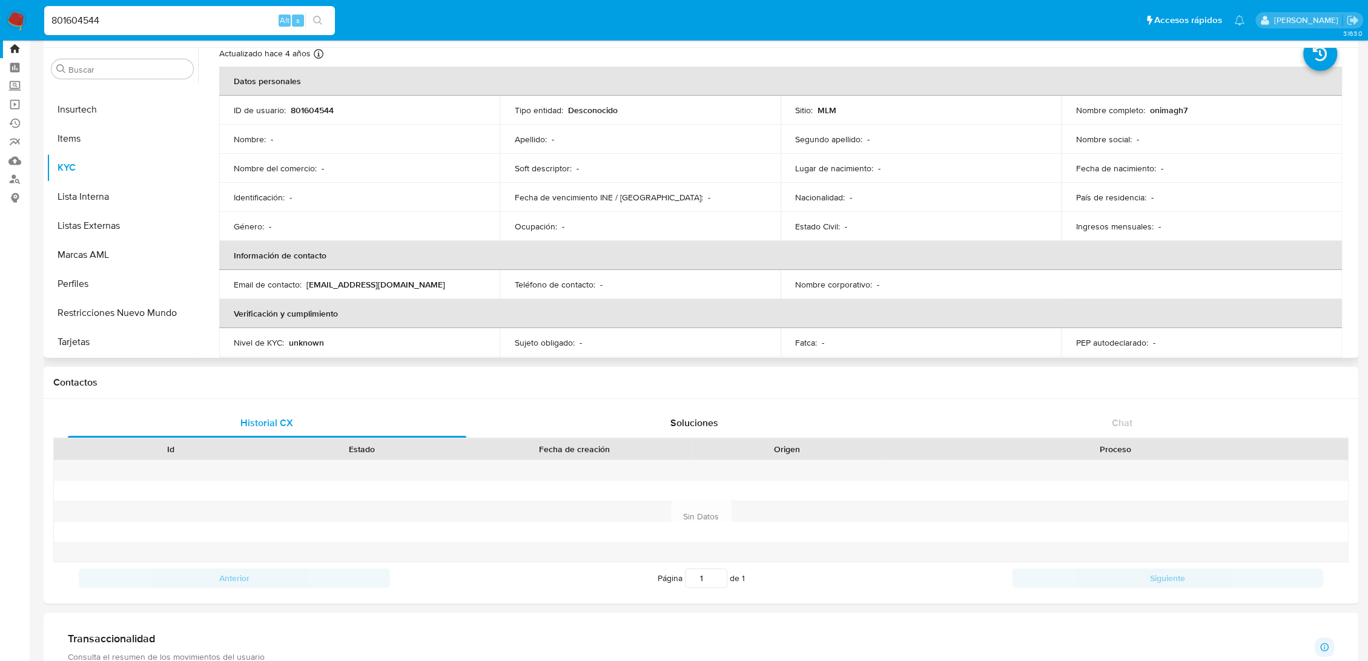
scroll to position [0, 0]
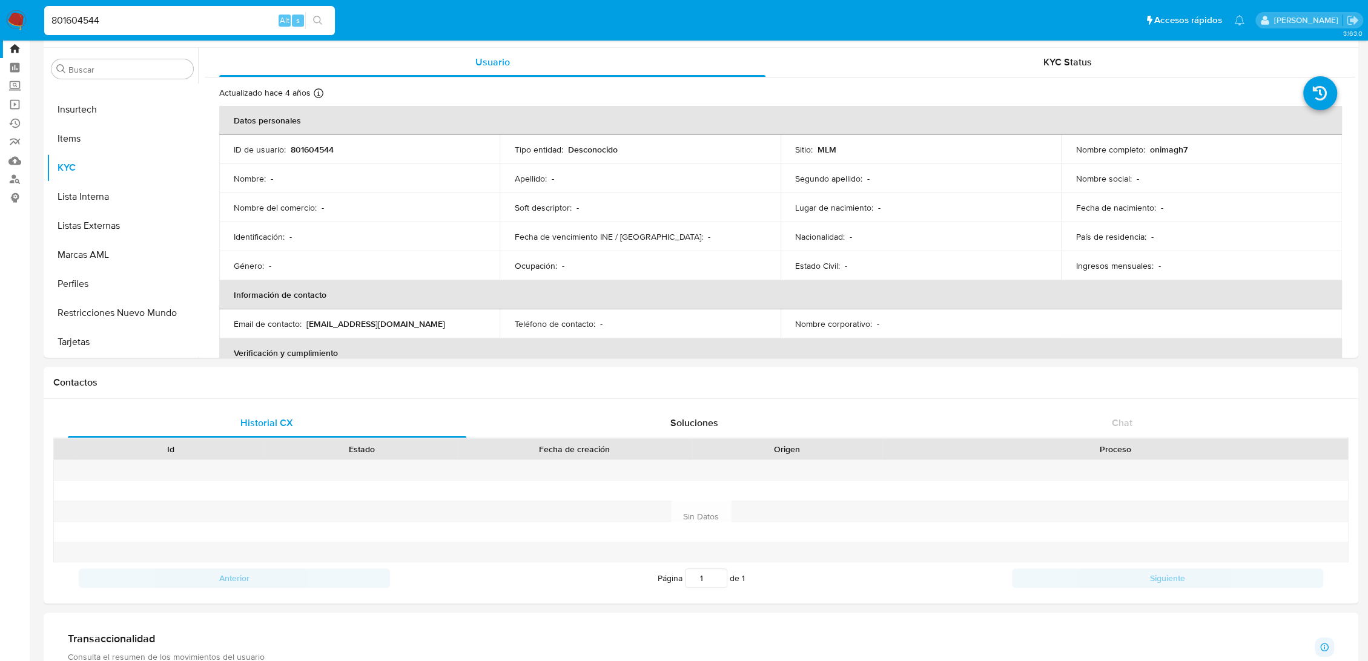
drag, startPoint x: 93, startPoint y: 9, endPoint x: 90, endPoint y: 19, distance: 10.9
click at [93, 9] on div "801604544 Alt s" at bounding box center [189, 20] width 291 height 29
click at [87, 22] on input "801604544" at bounding box center [189, 21] width 291 height 16
paste input "2361642097"
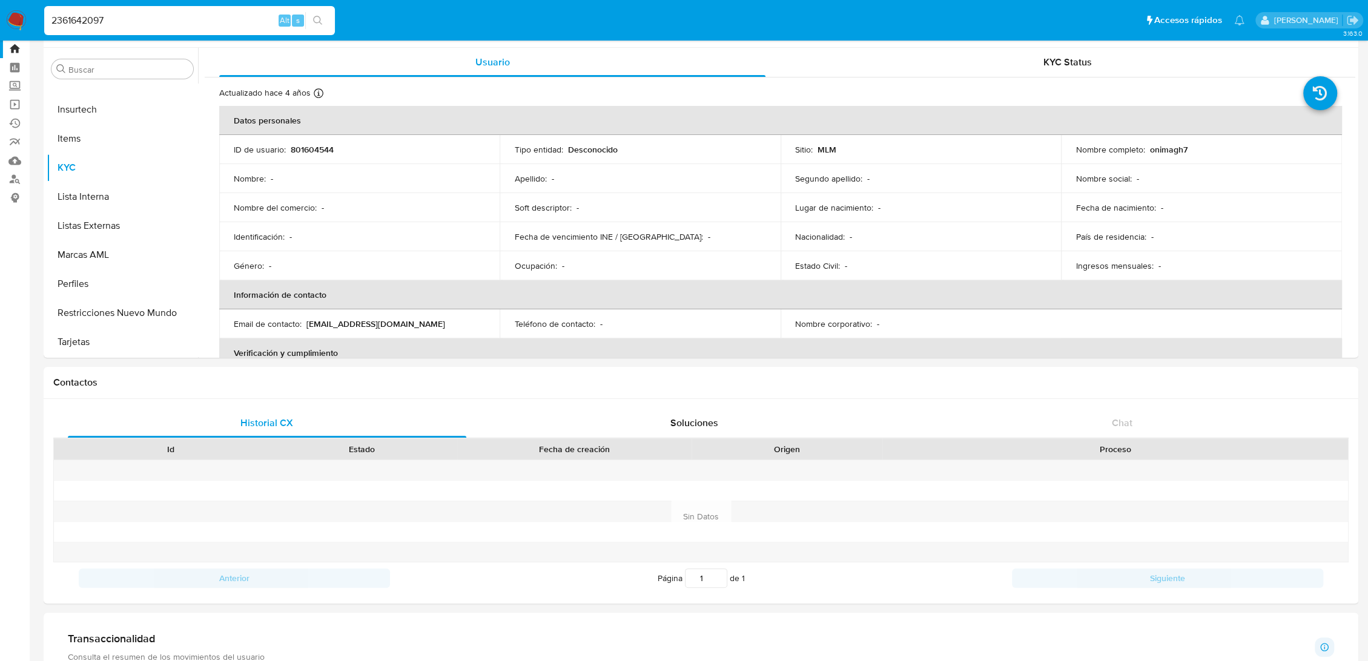
type input "2361642097"
click at [307, 35] on div "2361642097 Alt s" at bounding box center [189, 21] width 291 height 34
click at [312, 23] on button "search-icon" at bounding box center [317, 20] width 25 height 17
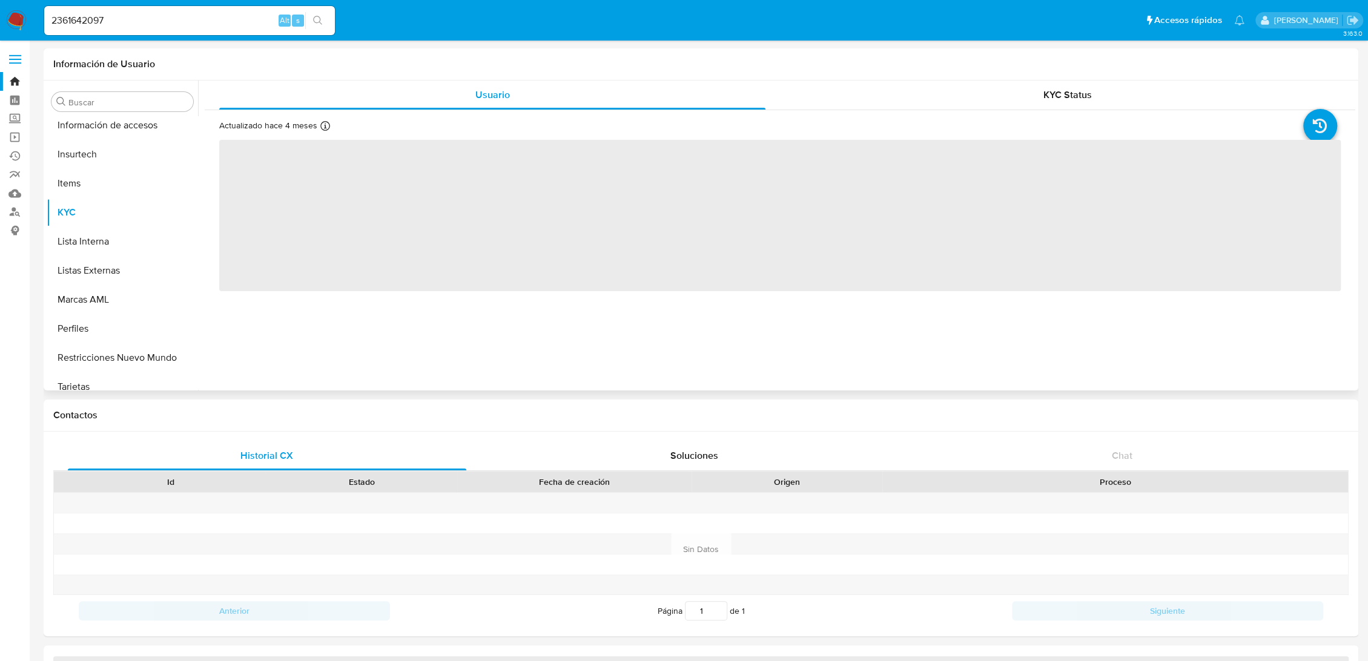
scroll to position [599, 0]
select select "10"
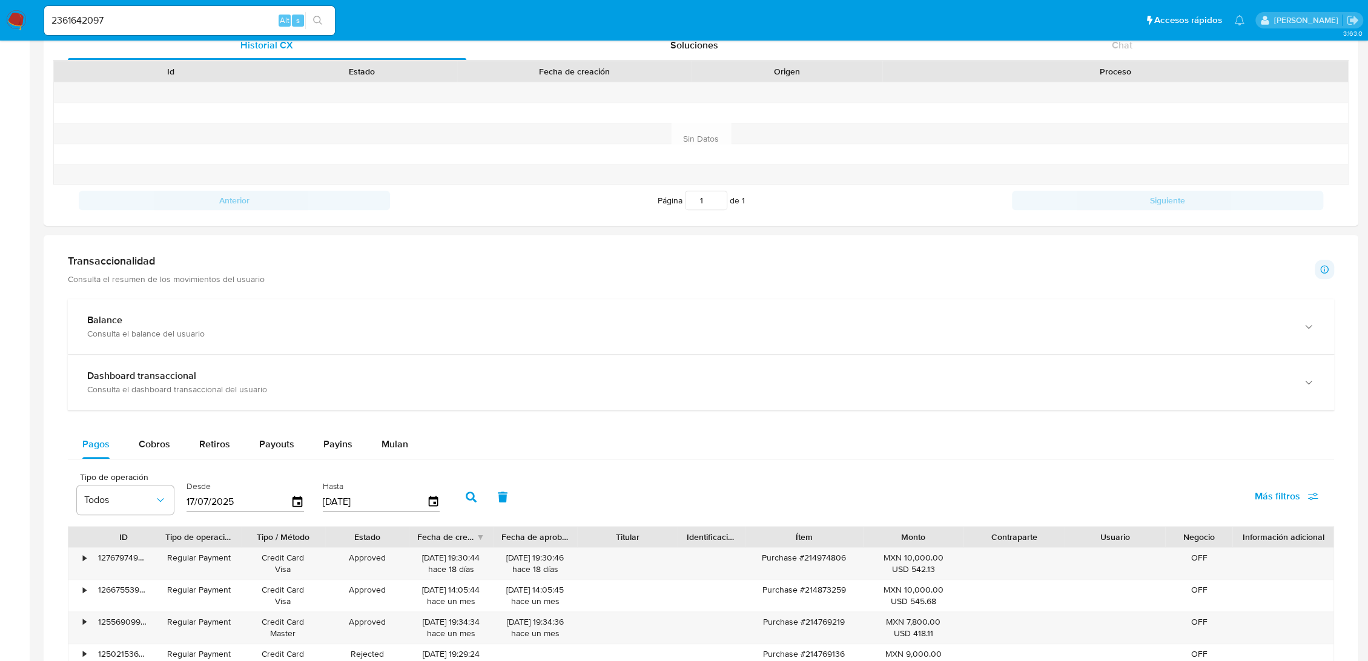
scroll to position [606, 0]
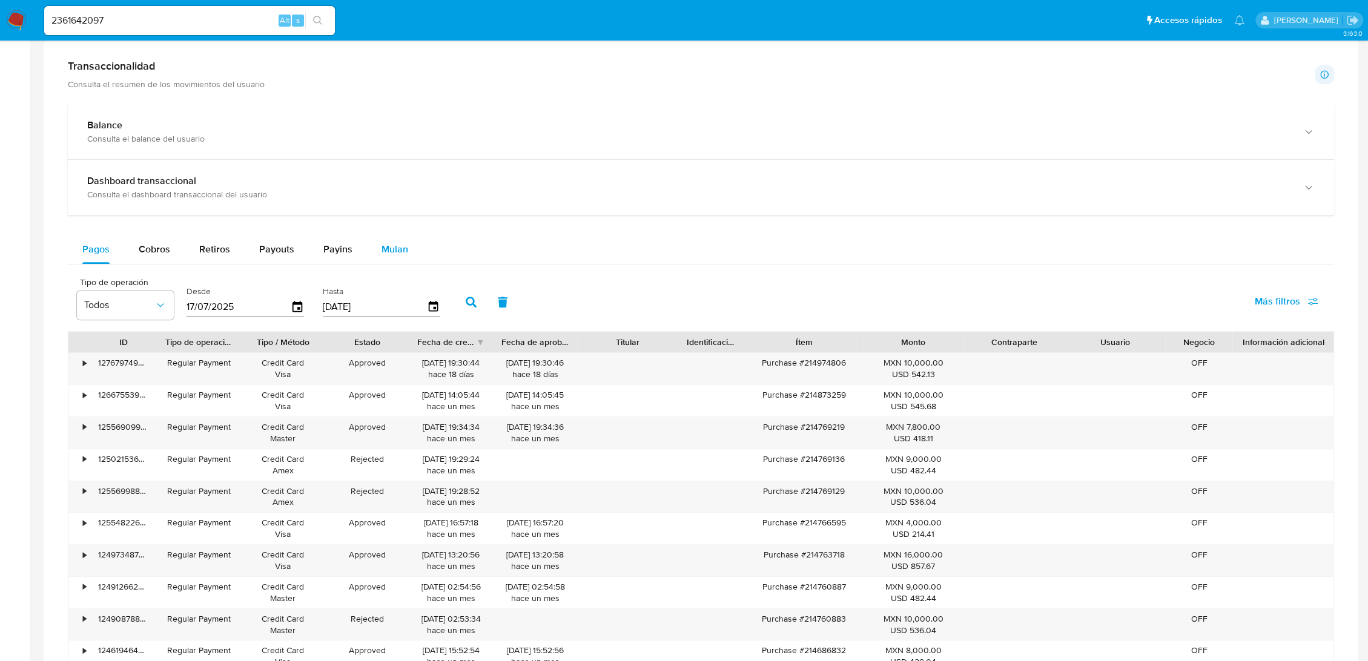
drag, startPoint x: 386, startPoint y: 246, endPoint x: 398, endPoint y: 258, distance: 17.6
click at [386, 246] on span "Mulan" at bounding box center [395, 249] width 27 height 14
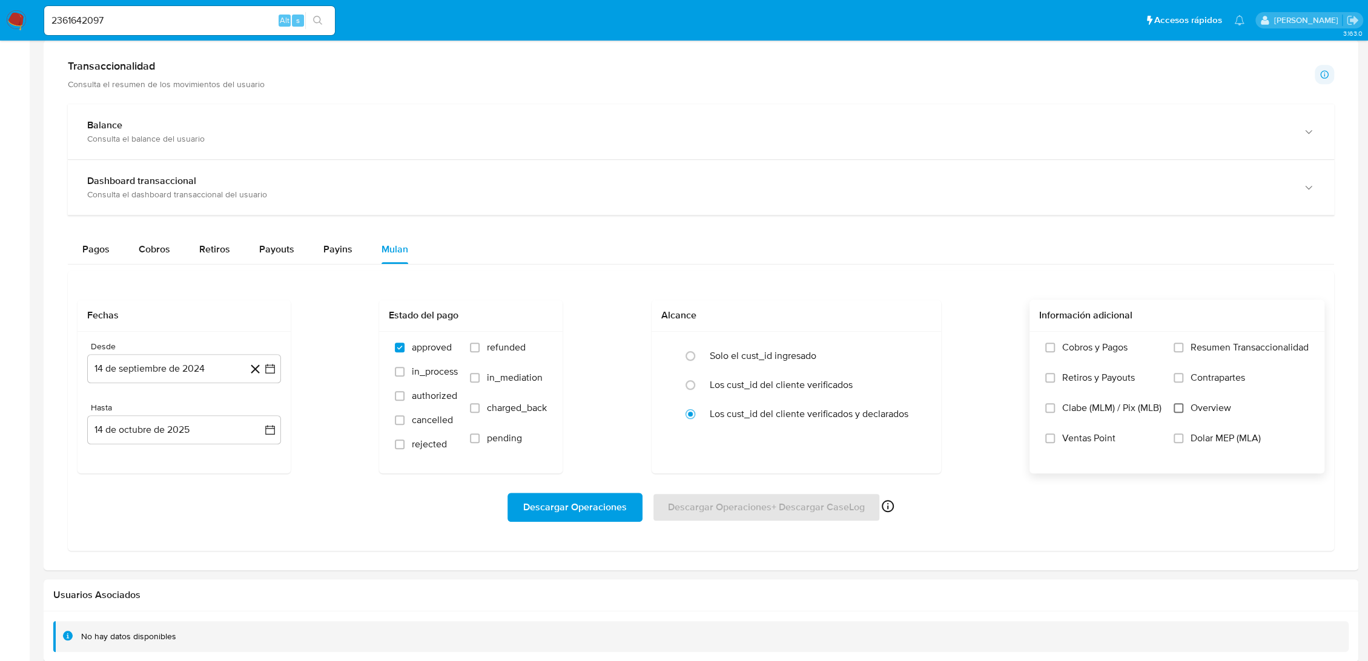
click at [1181, 406] on input "Overview" at bounding box center [1179, 408] width 10 height 10
click at [400, 419] on input "cancelled" at bounding box center [400, 420] width 10 height 10
checkbox input "true"
click at [398, 443] on input "rejected" at bounding box center [400, 445] width 10 height 10
checkbox input "true"
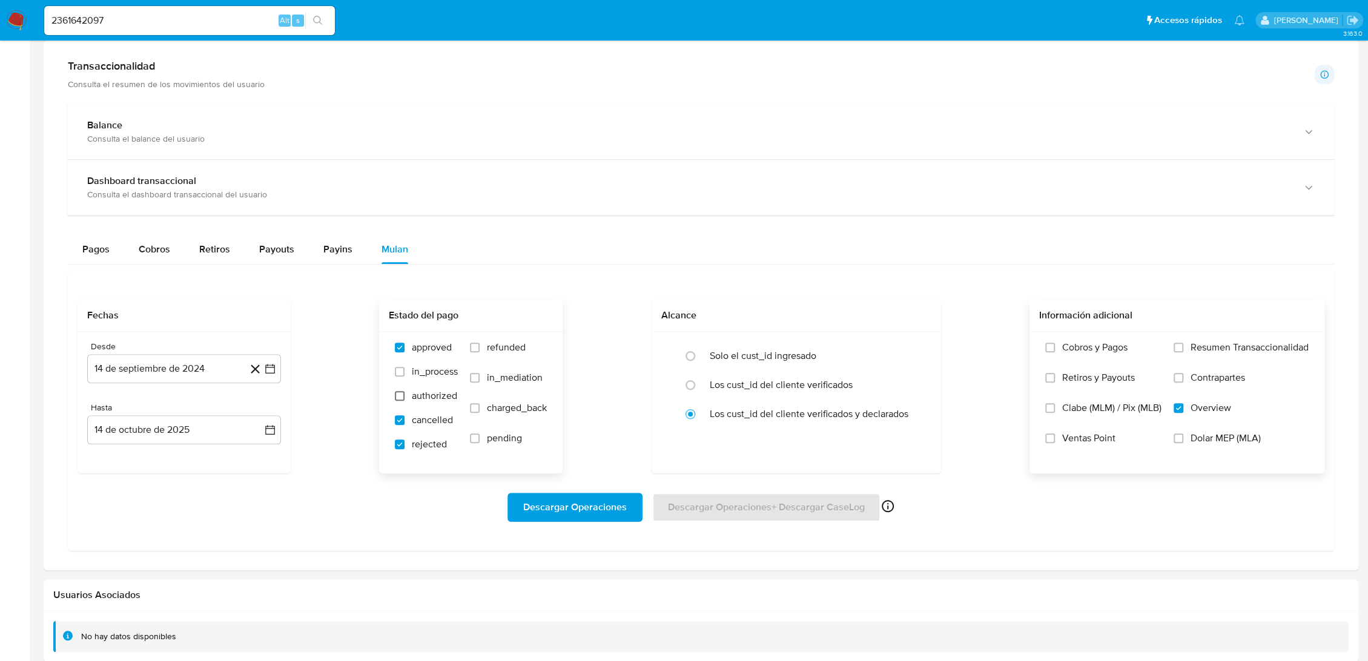
click at [403, 397] on input "authorized" at bounding box center [400, 396] width 10 height 10
checkbox input "true"
click at [401, 374] on input "in_process" at bounding box center [400, 372] width 10 height 10
checkbox input "true"
click at [478, 348] on input "refunded" at bounding box center [475, 348] width 10 height 10
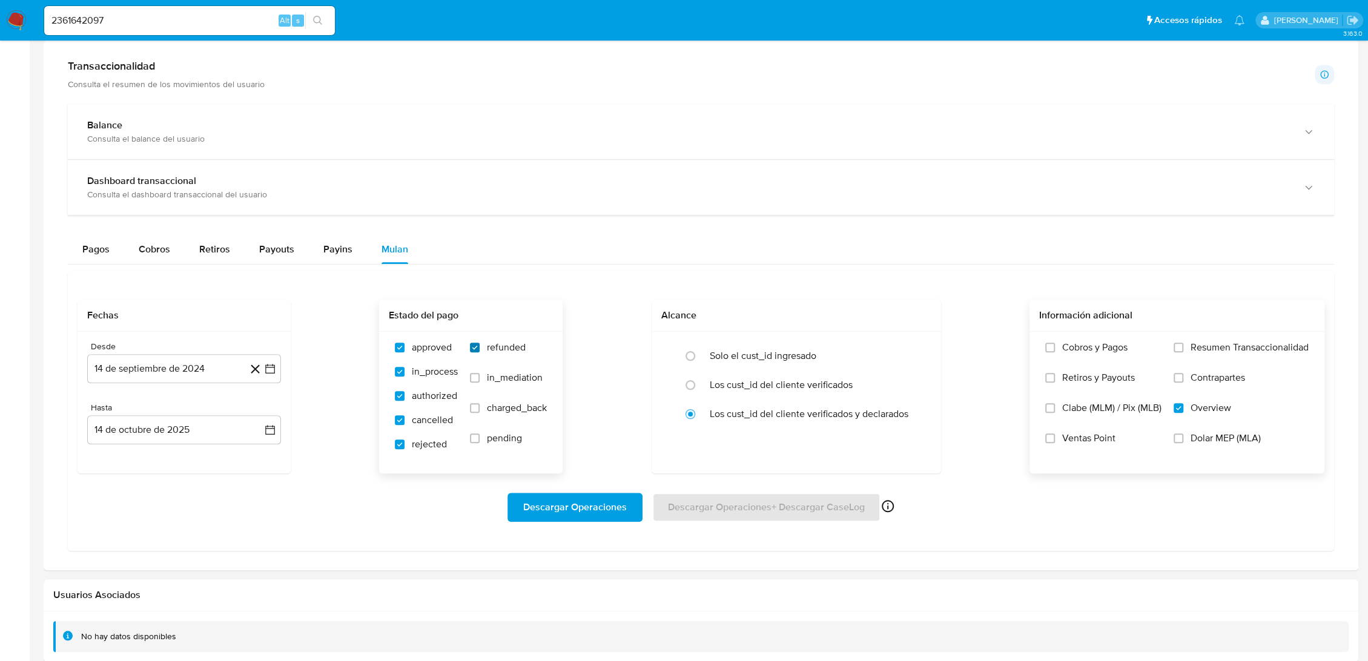
checkbox input "true"
click at [479, 439] on input "pending" at bounding box center [475, 439] width 10 height 10
checkbox input "true"
click at [274, 366] on icon "button" at bounding box center [270, 370] width 10 height 10
click at [110, 411] on icon "Mes anterior" at bounding box center [109, 413] width 15 height 15
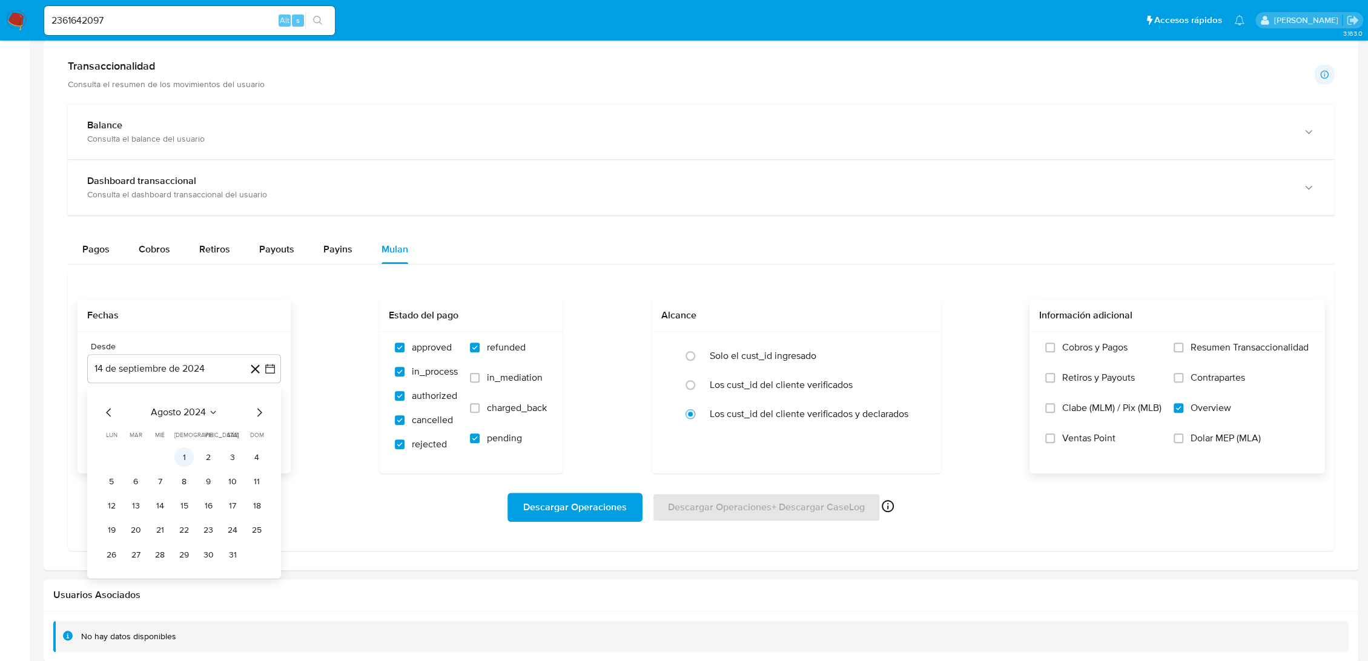
click at [190, 461] on button "1" at bounding box center [183, 457] width 19 height 19
click at [268, 428] on icon "button" at bounding box center [270, 430] width 12 height 12
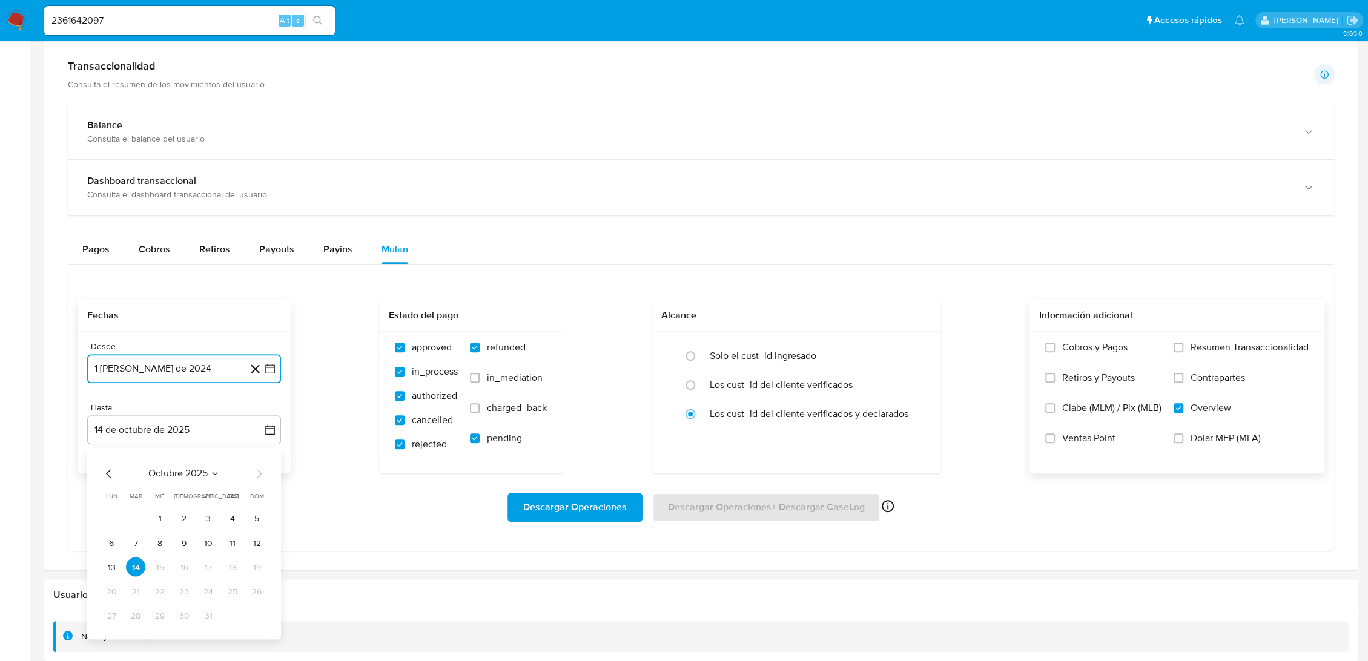
click at [108, 472] on icon "Mes anterior" at bounding box center [109, 474] width 15 height 15
click at [135, 586] on button "23" at bounding box center [135, 591] width 19 height 19
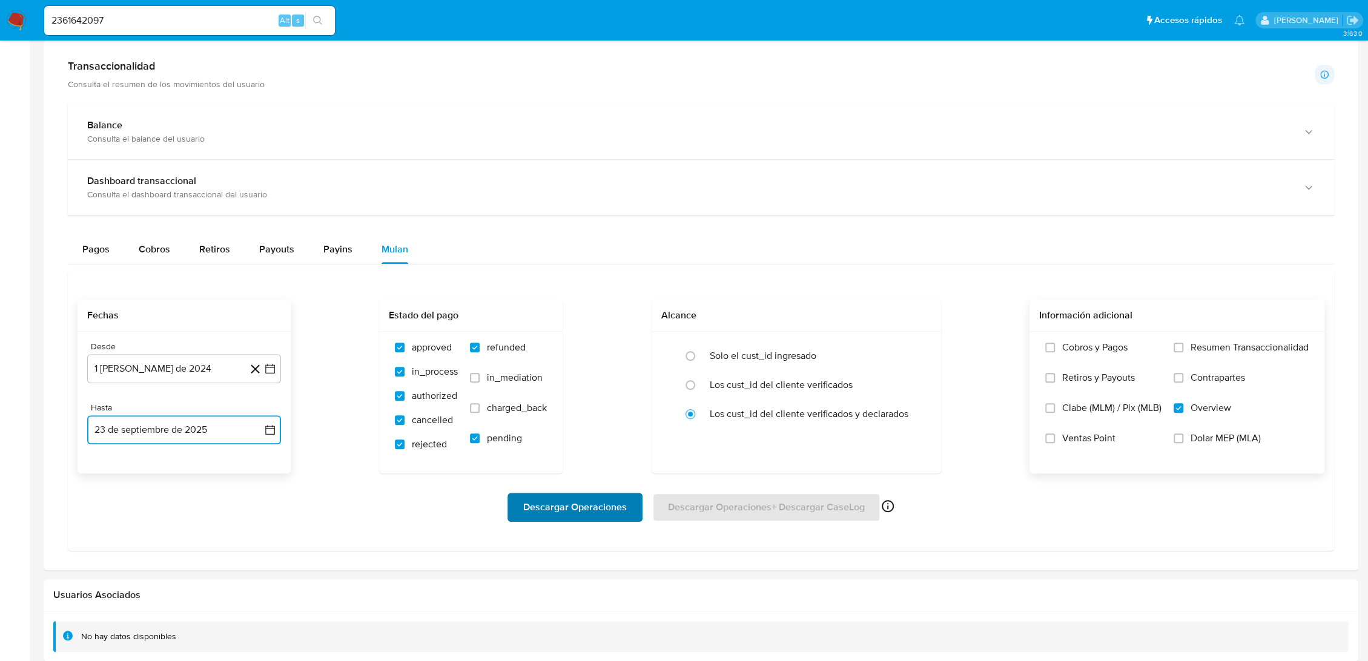
click at [561, 512] on span "Descargar Operaciones" at bounding box center [575, 507] width 104 height 27
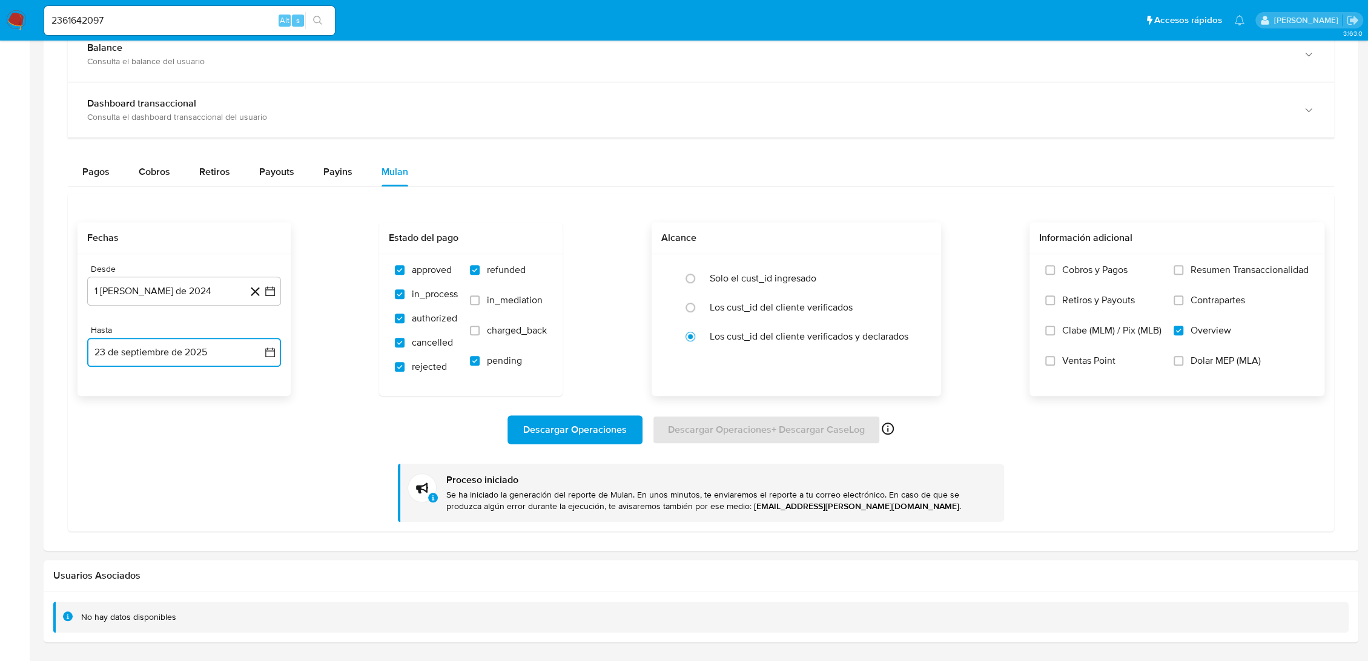
scroll to position [724, 0]
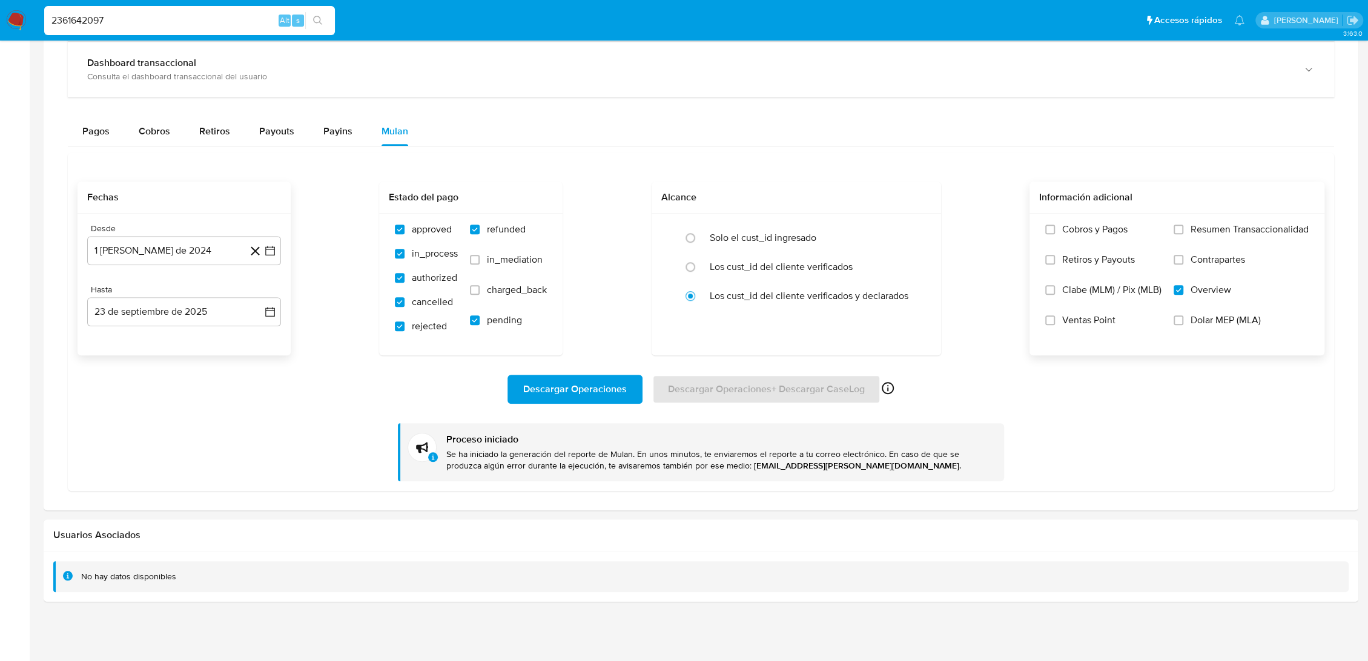
click at [106, 22] on input "2361642097" at bounding box center [189, 21] width 291 height 16
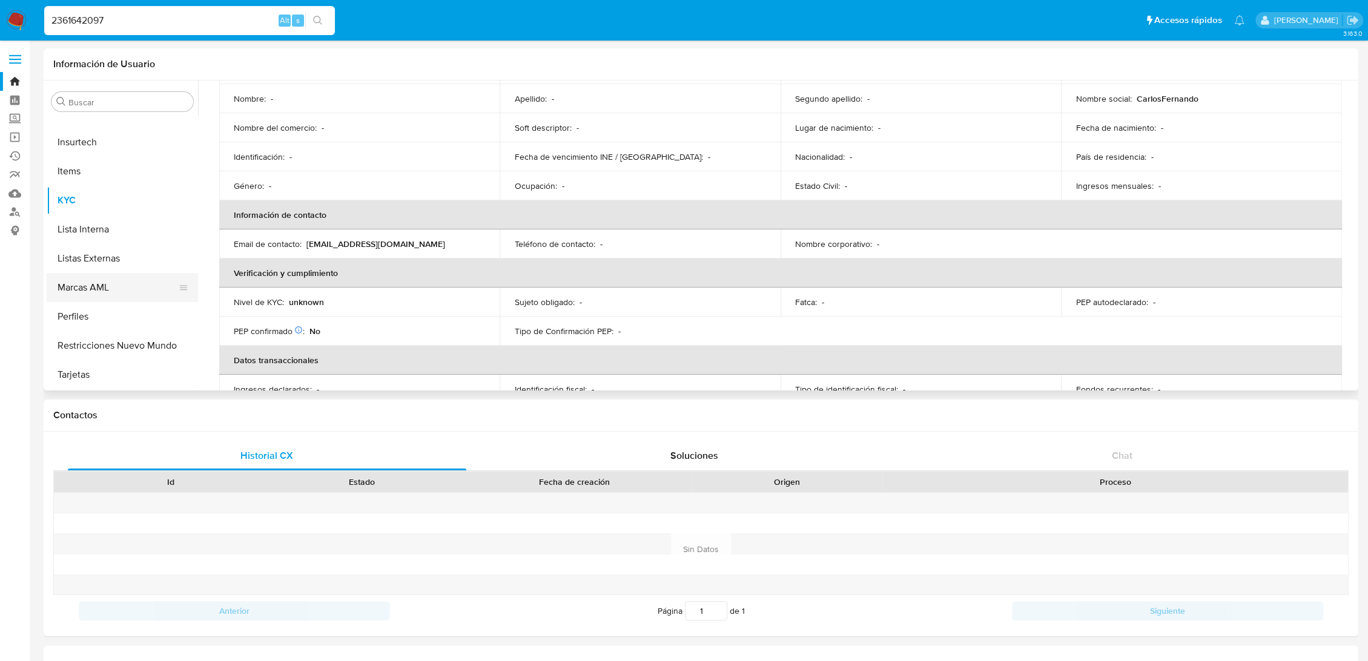
scroll to position [0, 0]
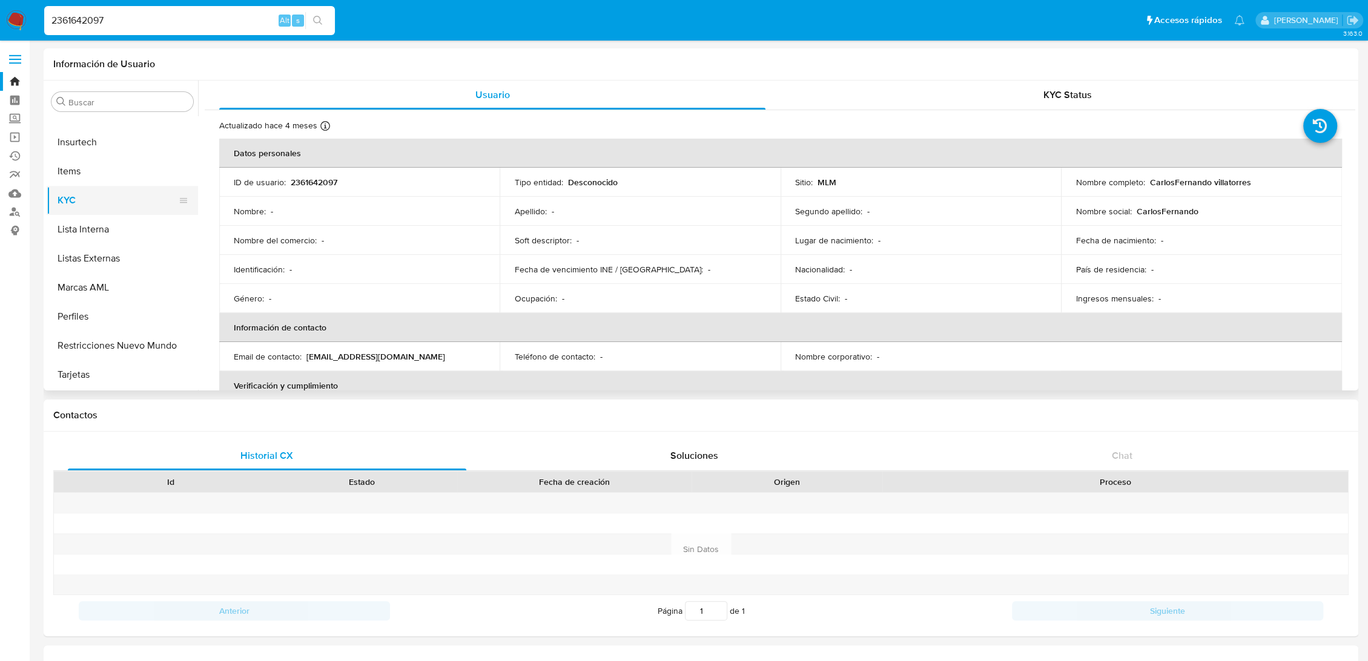
click at [74, 203] on button "KYC" at bounding box center [118, 200] width 142 height 29
click at [157, 25] on input "2361642097" at bounding box center [189, 21] width 291 height 16
paste input "74168545"
type input "74168545"
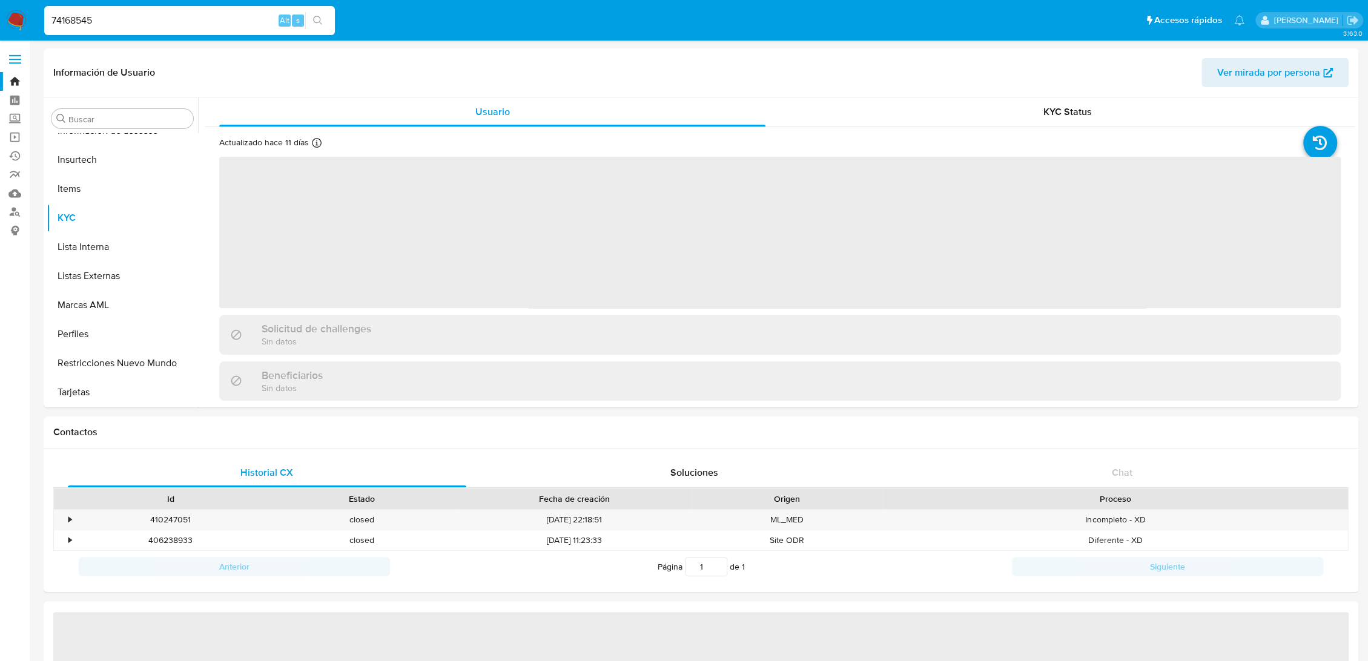
scroll to position [599, 0]
select select "10"
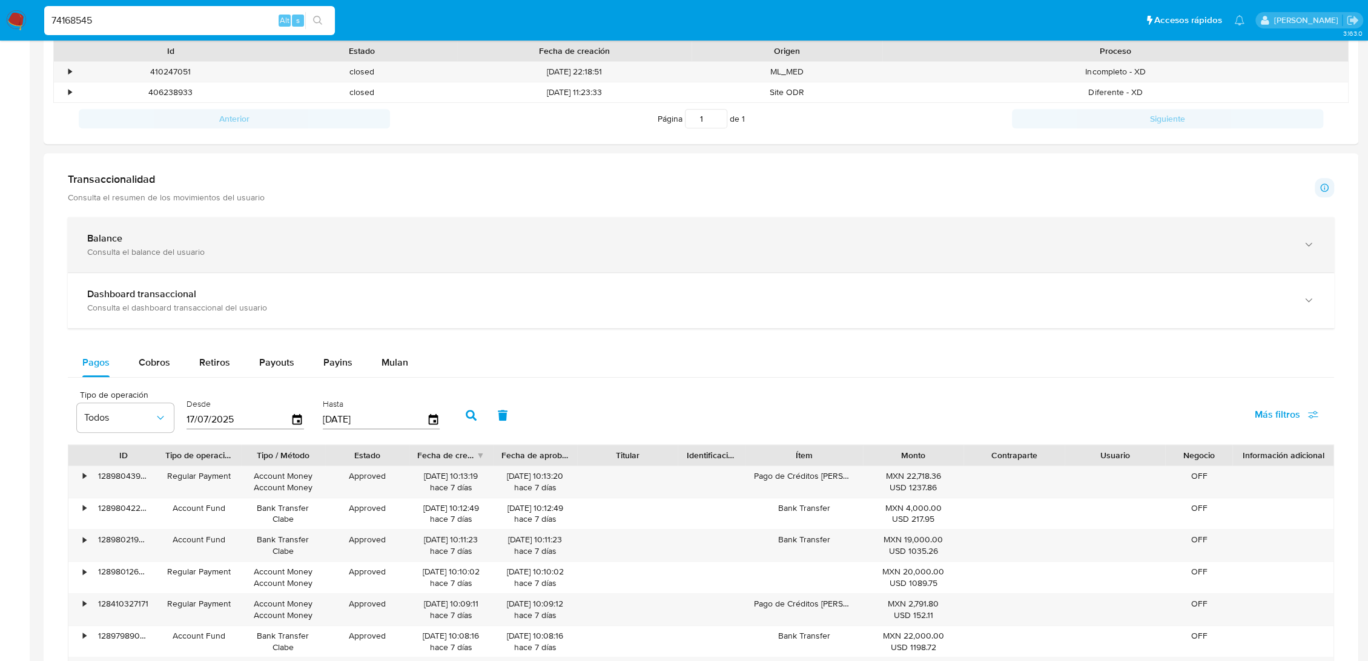
scroll to position [403, 0]
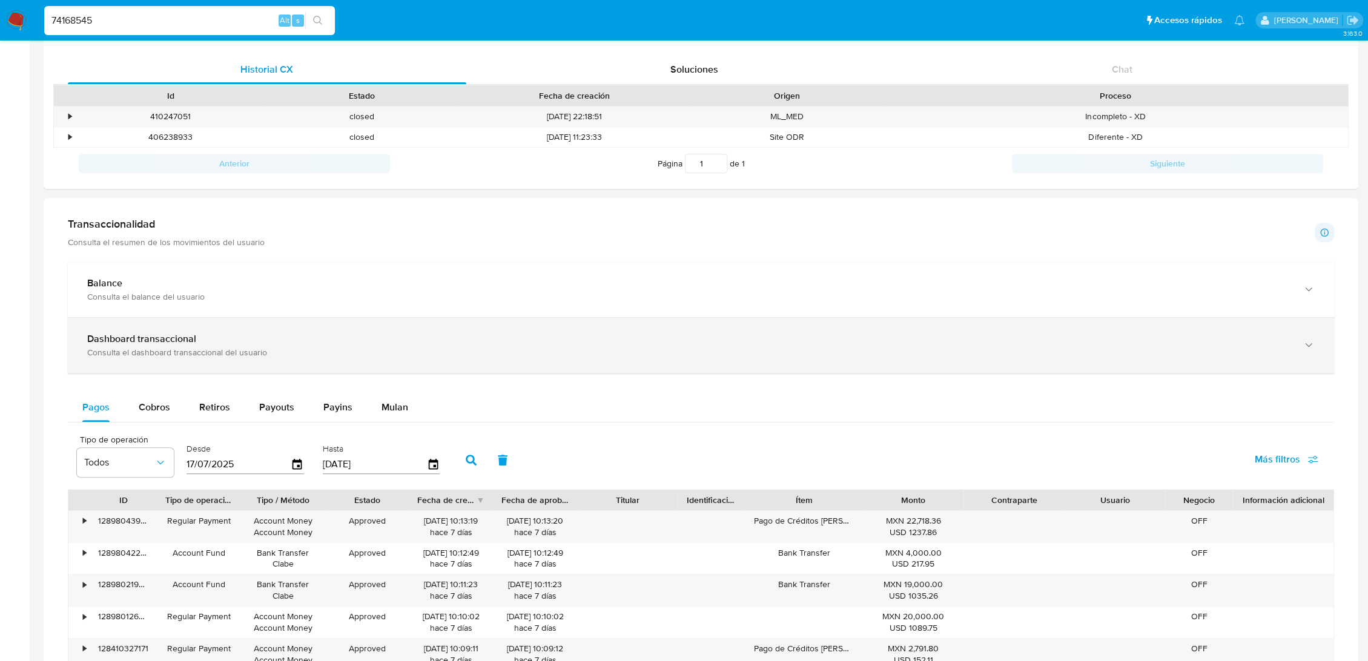
click at [131, 348] on div "Consulta el dashboard transaccional del usuario" at bounding box center [688, 352] width 1203 height 11
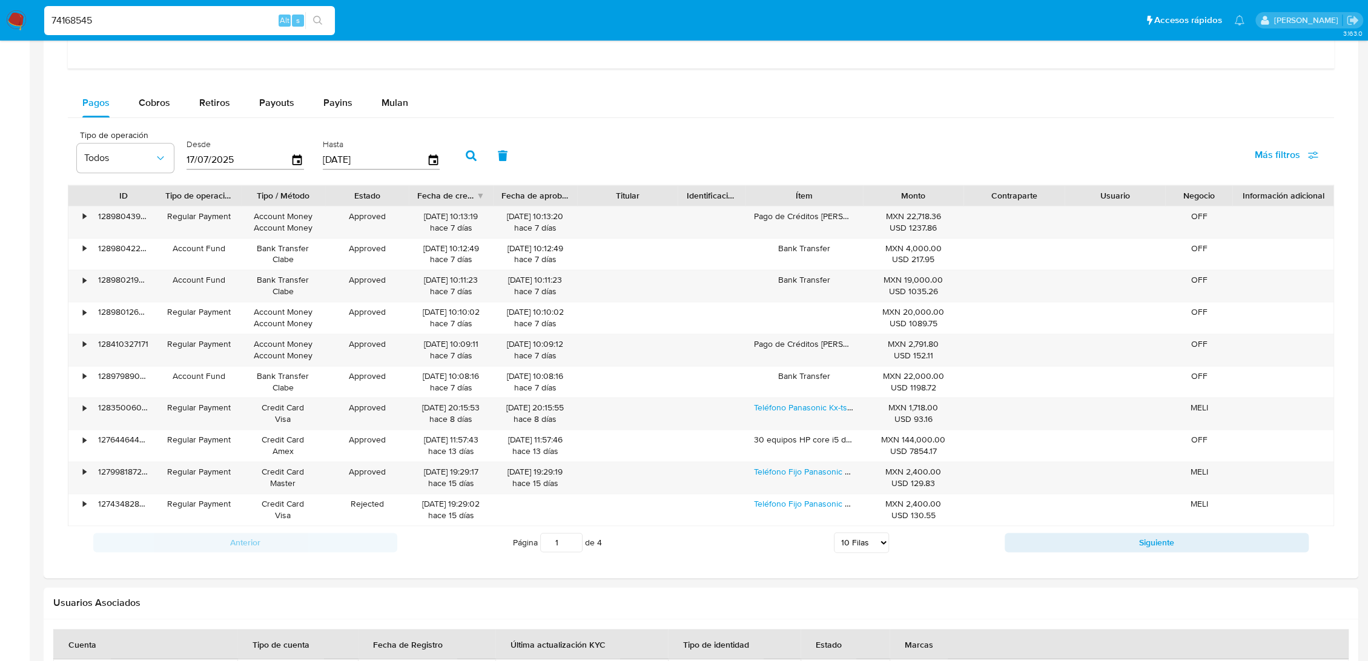
scroll to position [1278, 0]
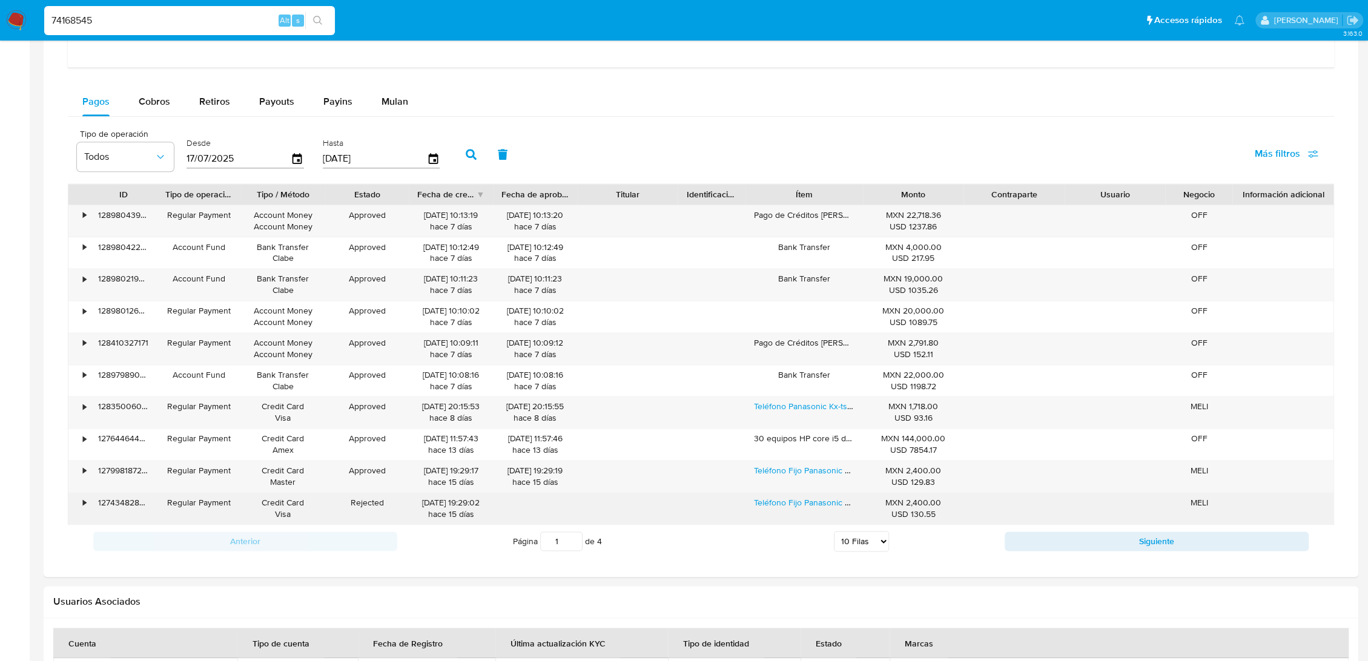
click at [81, 502] on div "•" at bounding box center [78, 508] width 21 height 31
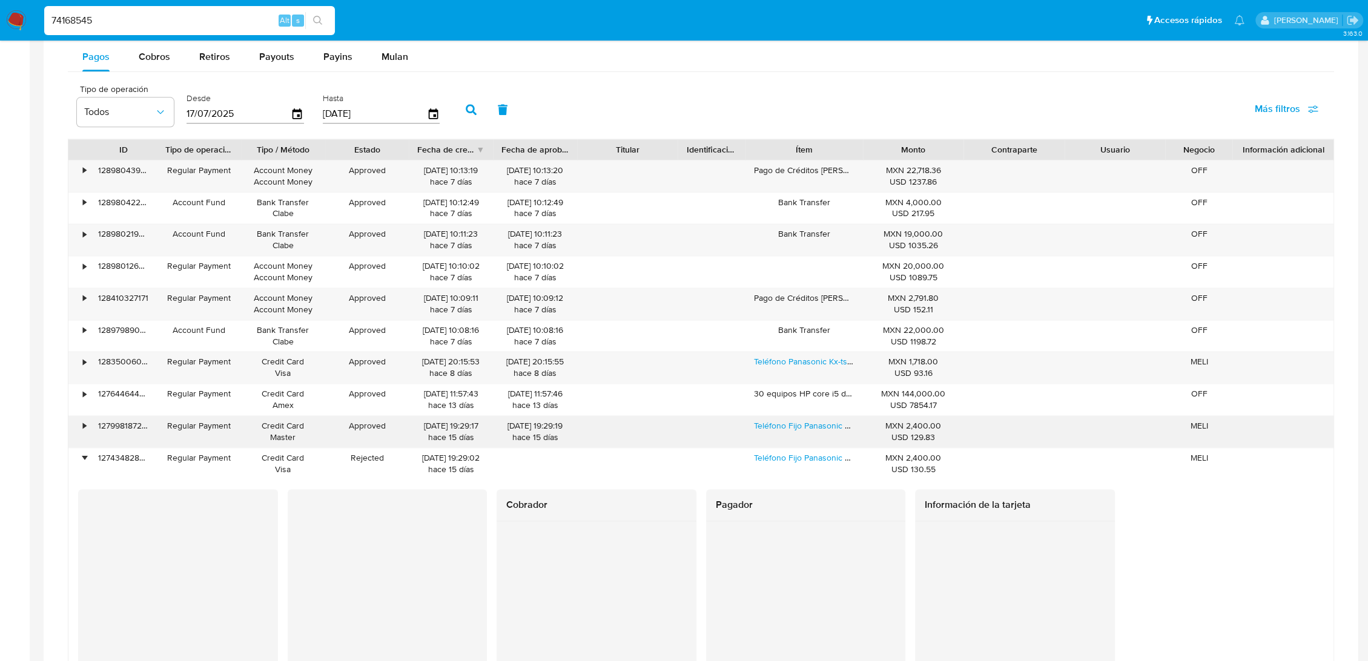
scroll to position [1346, 0]
